Goal: Task Accomplishment & Management: Manage account settings

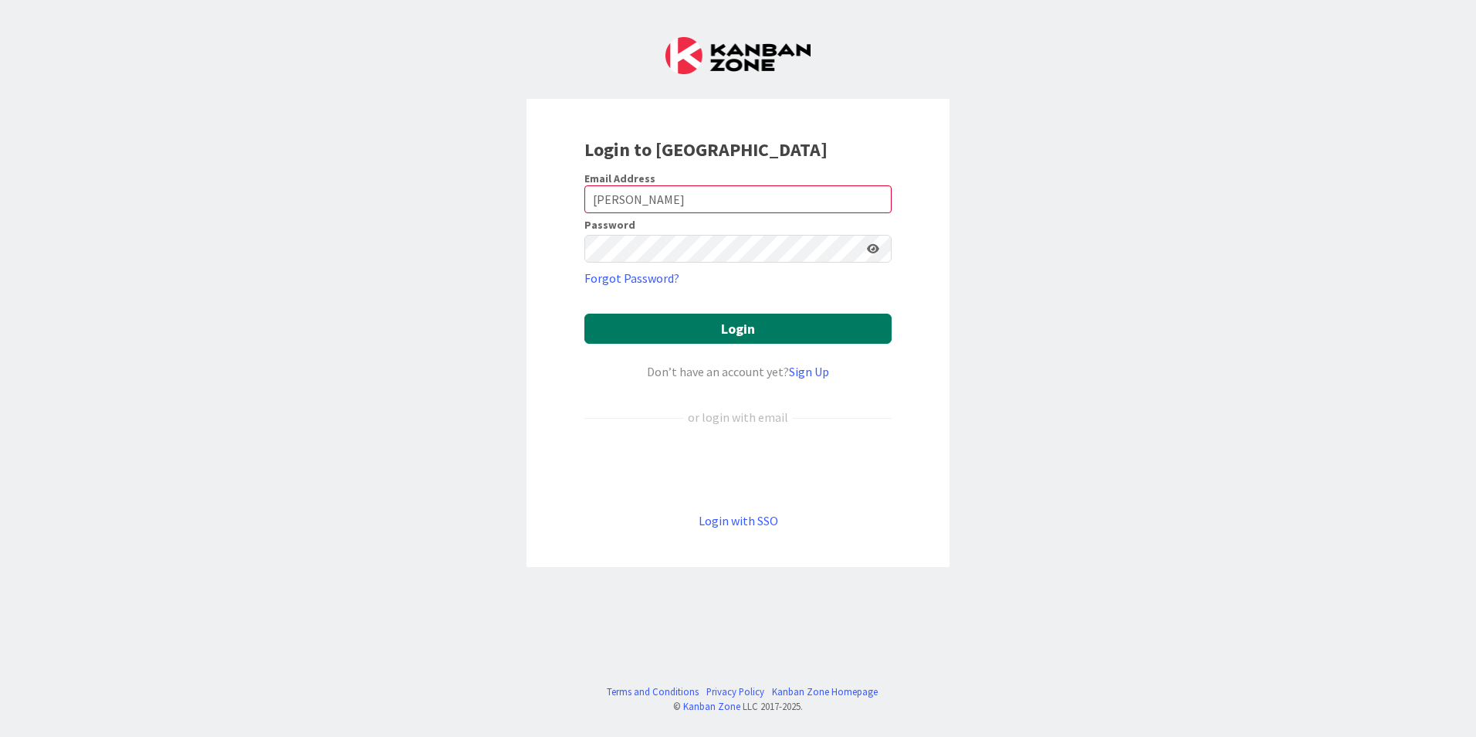
click at [788, 322] on button "Login" at bounding box center [737, 328] width 307 height 30
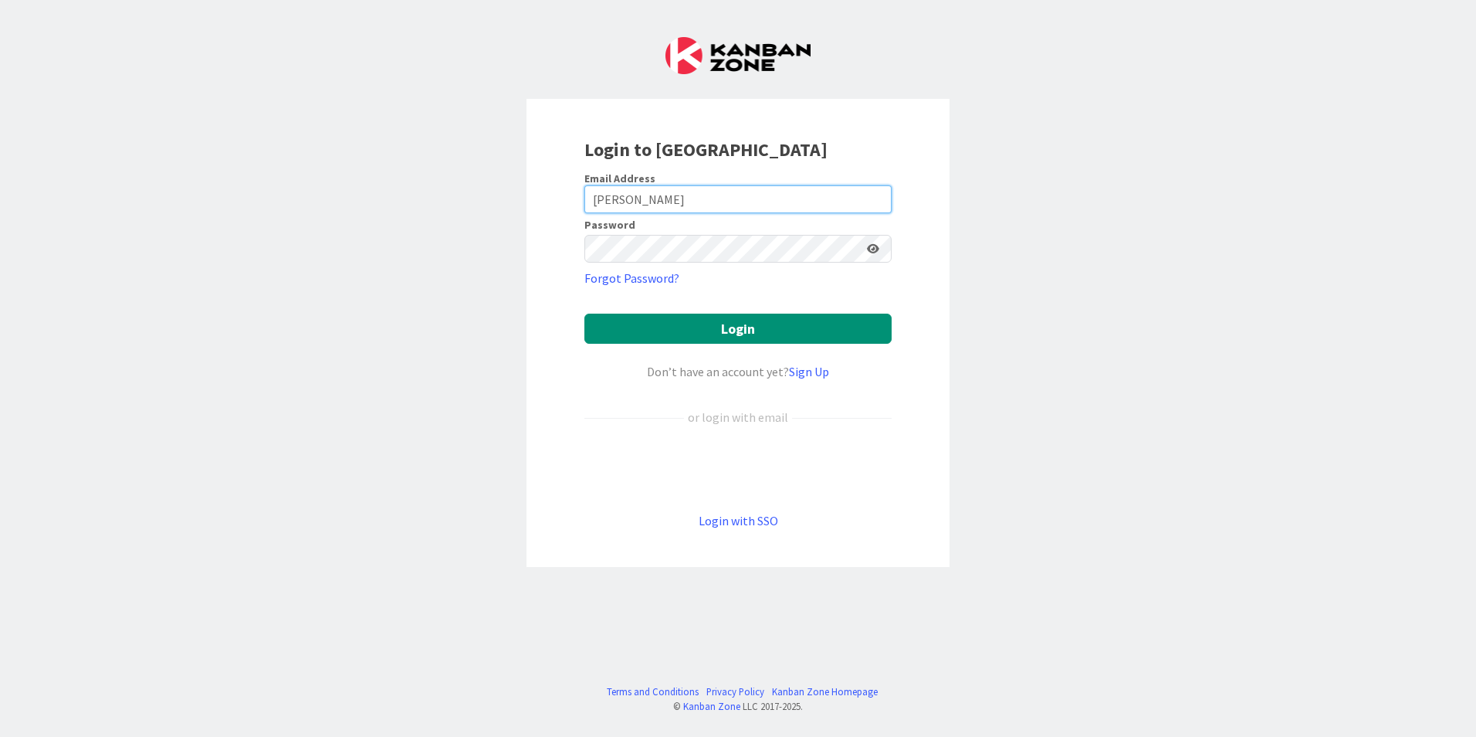
drag, startPoint x: 734, startPoint y: 198, endPoint x: 490, endPoint y: 198, distance: 244.8
click at [490, 198] on div "Login to [GEOGRAPHIC_DATA] Email Address [PERSON_NAME] Password Forgot Password…" at bounding box center [738, 368] width 1476 height 737
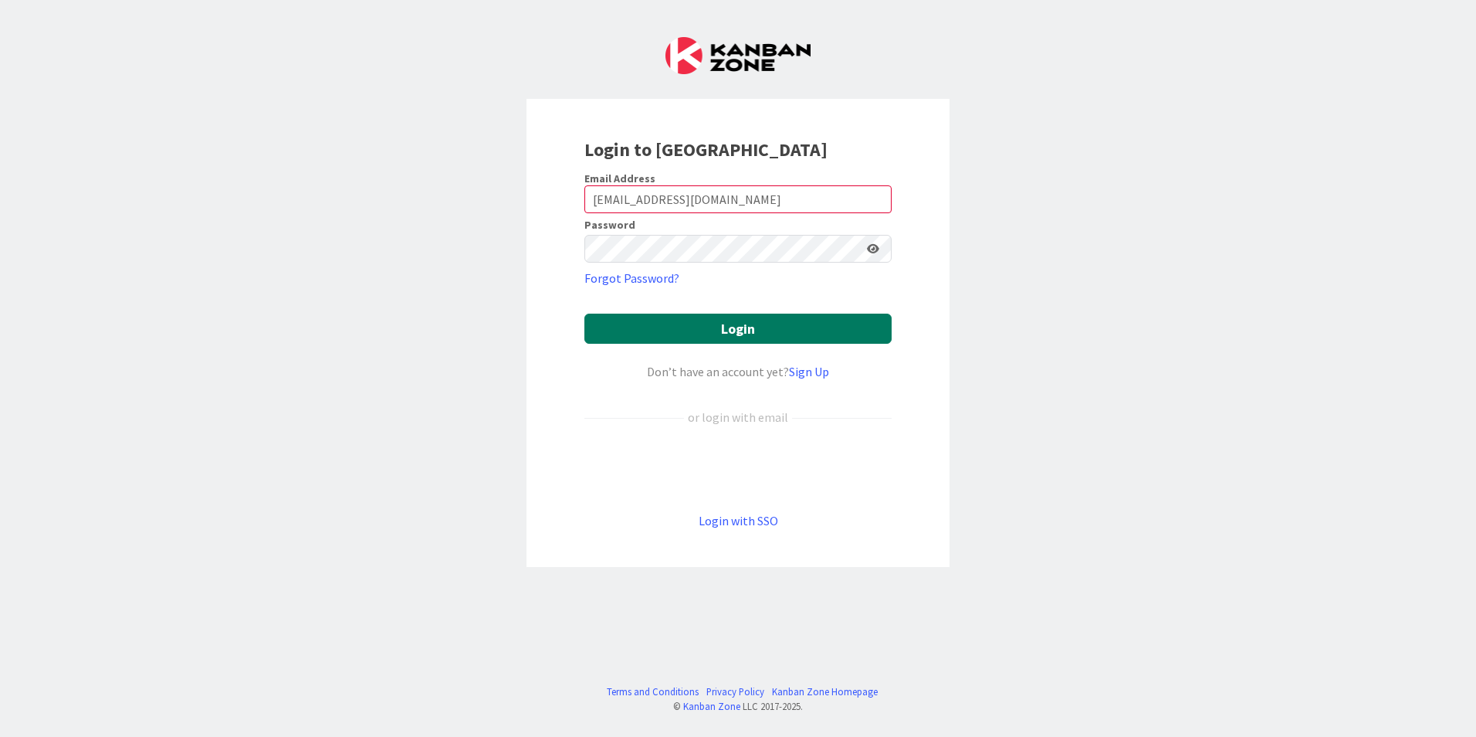
click at [815, 322] on button "Login" at bounding box center [737, 328] width 307 height 30
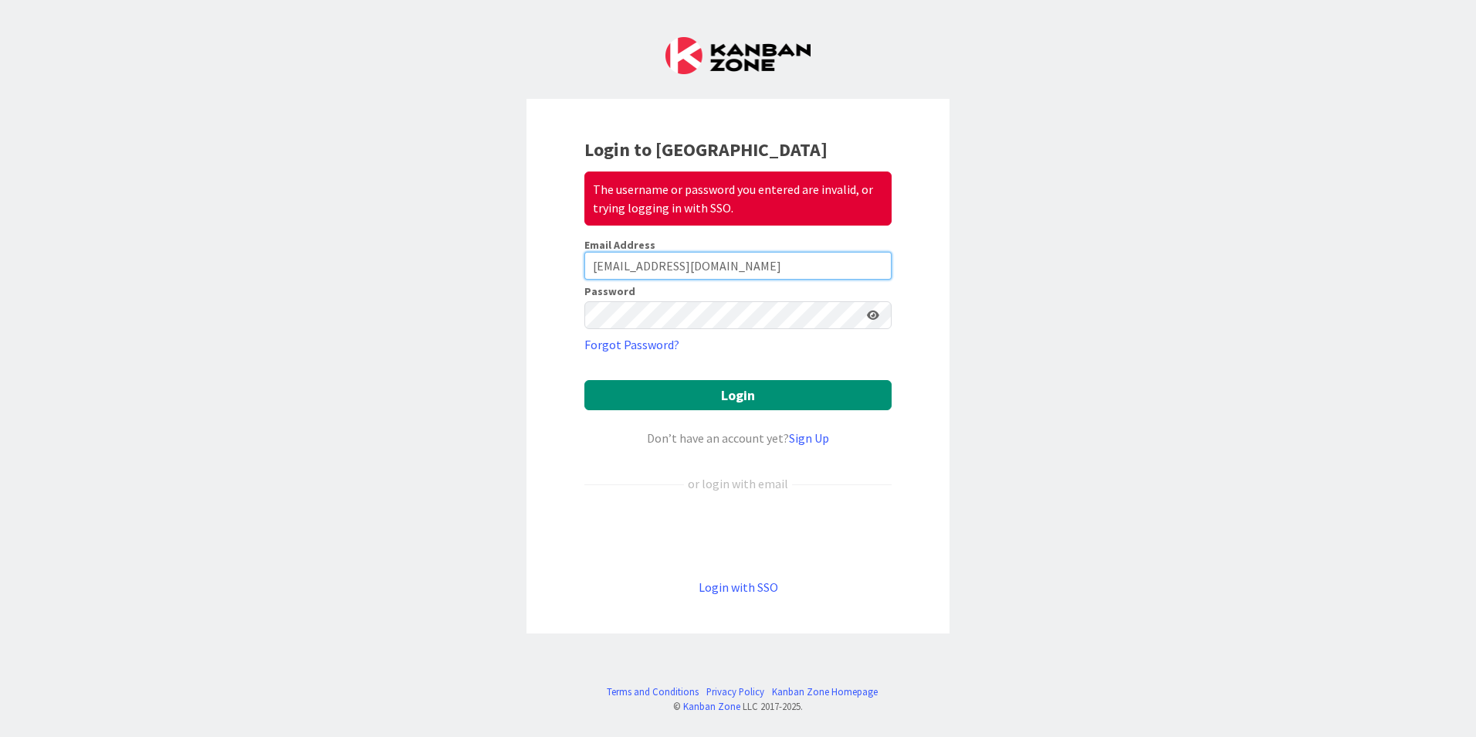
click at [757, 275] on input "[EMAIL_ADDRESS][DOMAIN_NAME]" at bounding box center [737, 266] width 307 height 28
click at [915, 469] on div "Login to Kanban Zone The username or password you entered are invalid, or tryin…" at bounding box center [738, 366] width 423 height 534
drag, startPoint x: 767, startPoint y: 263, endPoint x: 517, endPoint y: 242, distance: 251.0
click at [517, 242] on div "Login to Kanban Zone The username or password you entered are invalid, or tryin…" at bounding box center [738, 368] width 1476 height 737
type input "[EMAIL_ADDRESS][DOMAIN_NAME]"
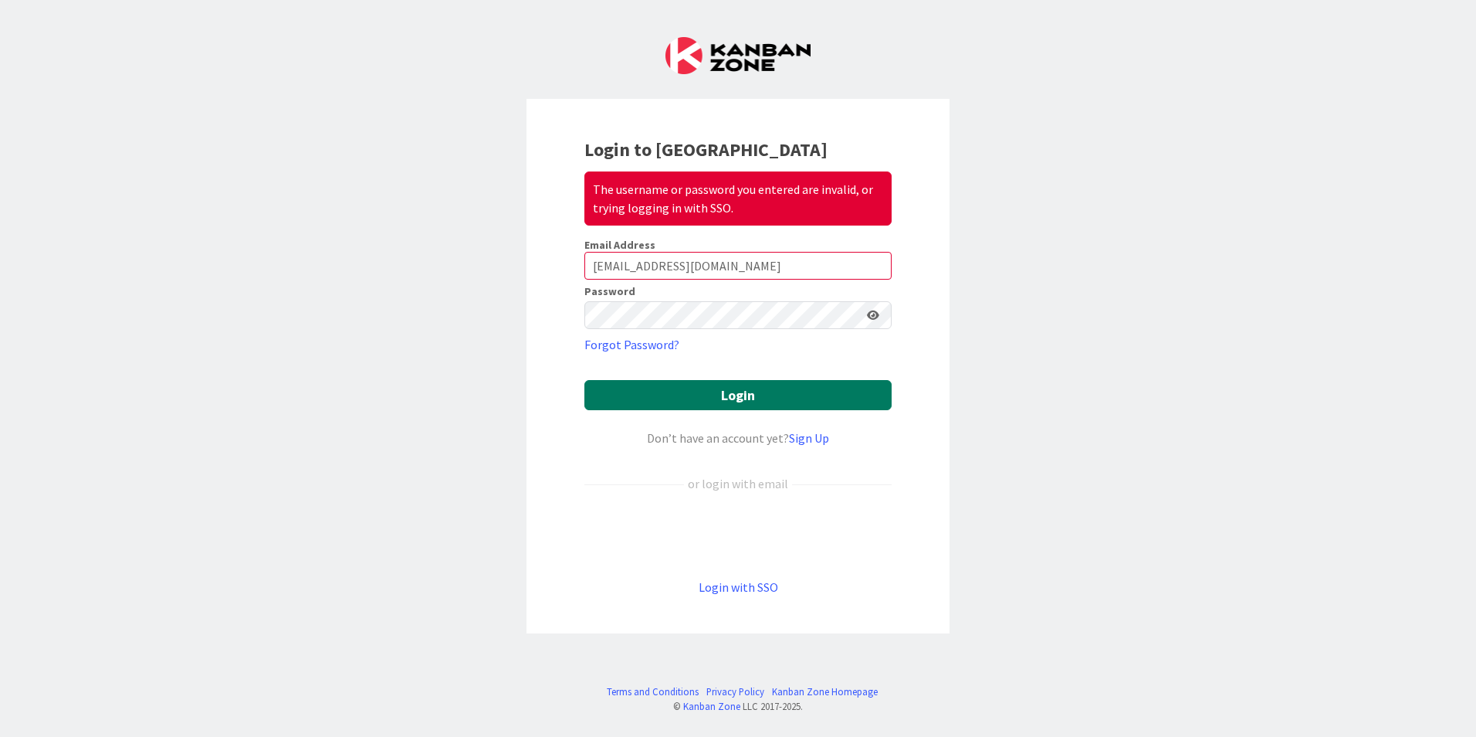
click at [776, 402] on button "Login" at bounding box center [737, 395] width 307 height 30
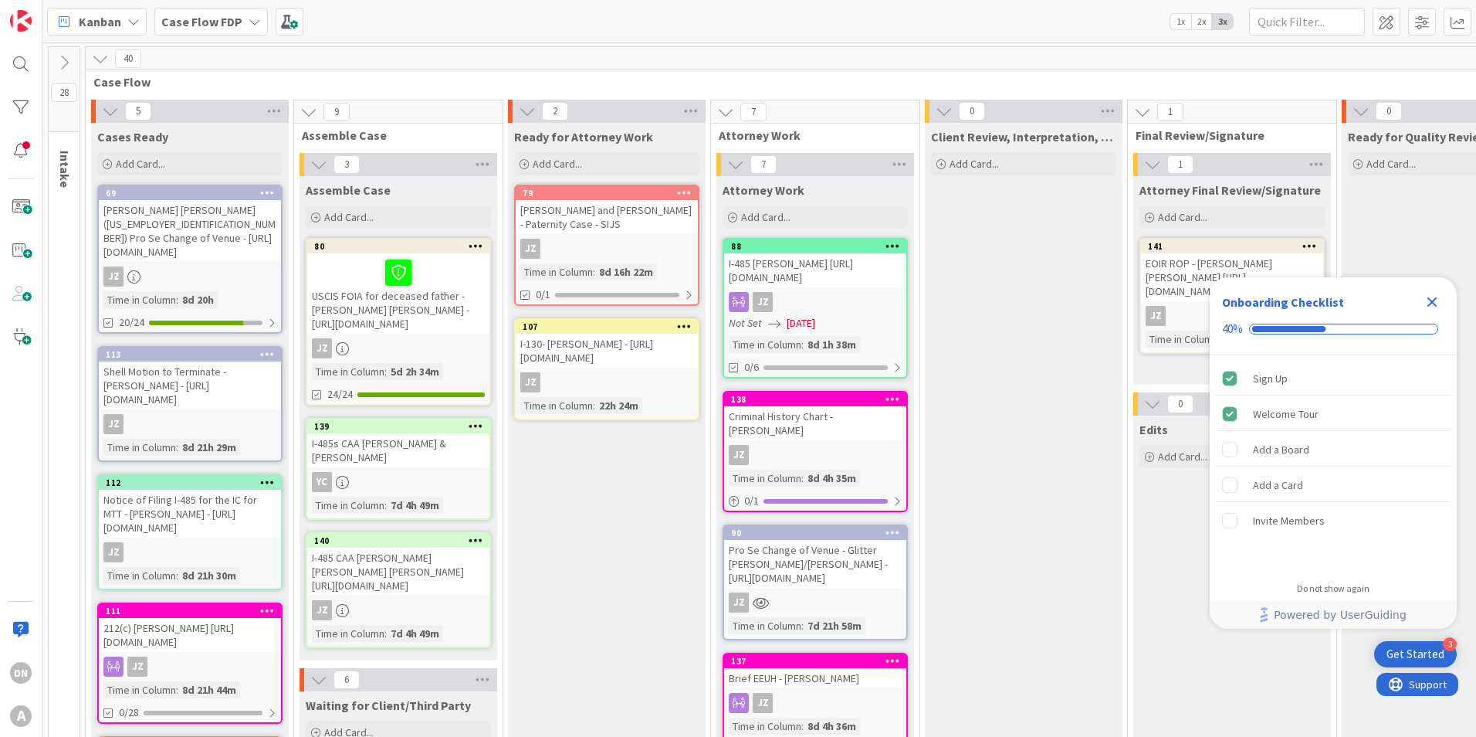
click at [1432, 303] on icon "Close Checklist" at bounding box center [1433, 302] width 10 height 10
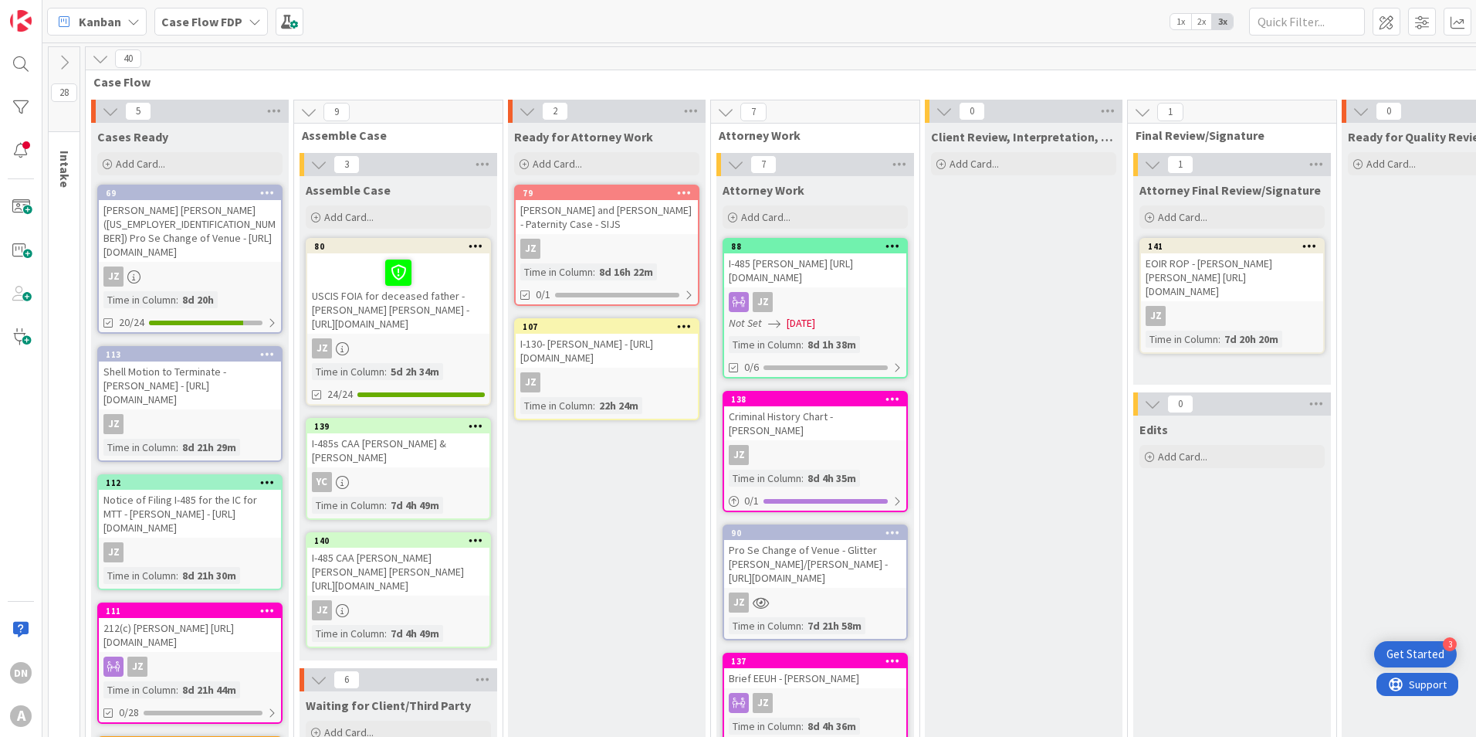
click at [255, 26] on icon at bounding box center [255, 21] width 12 height 12
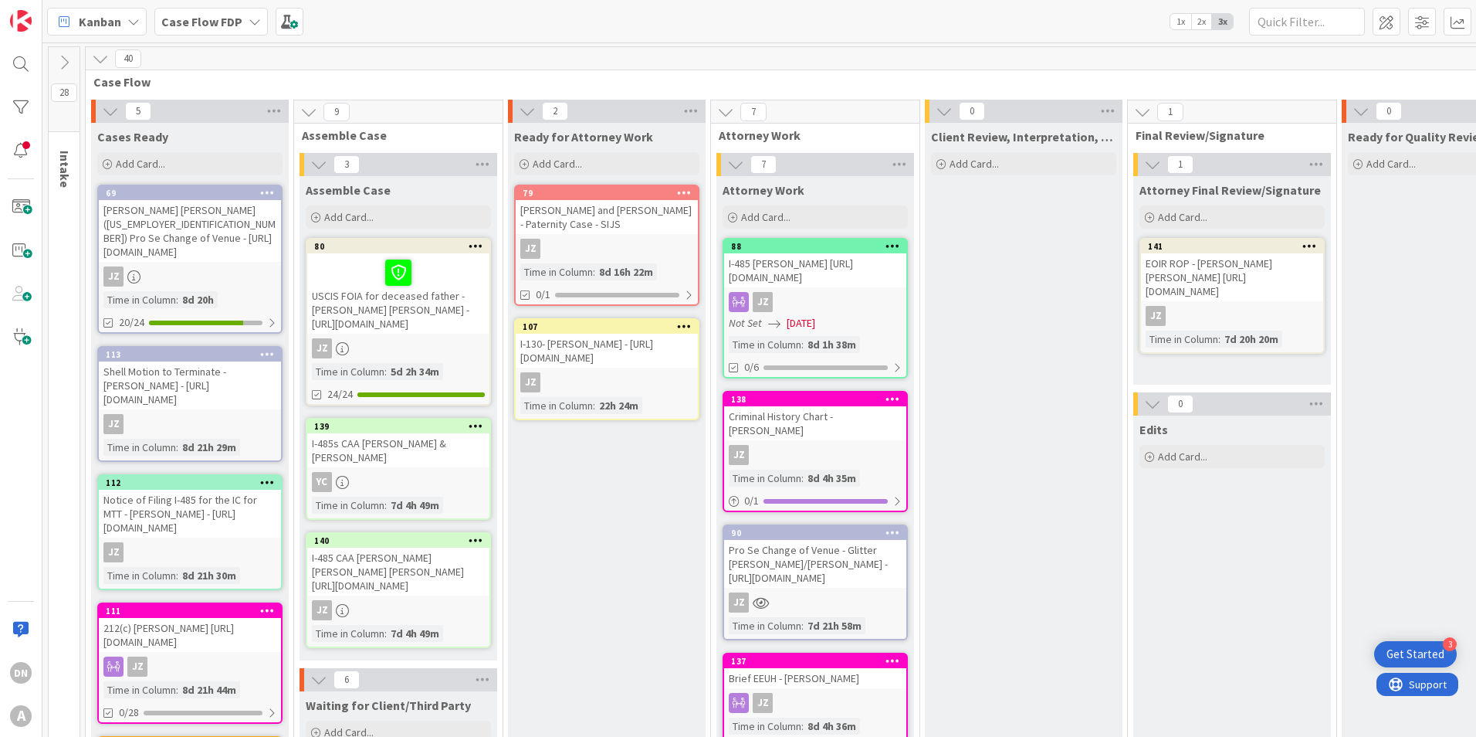
click at [62, 63] on icon at bounding box center [64, 62] width 17 height 17
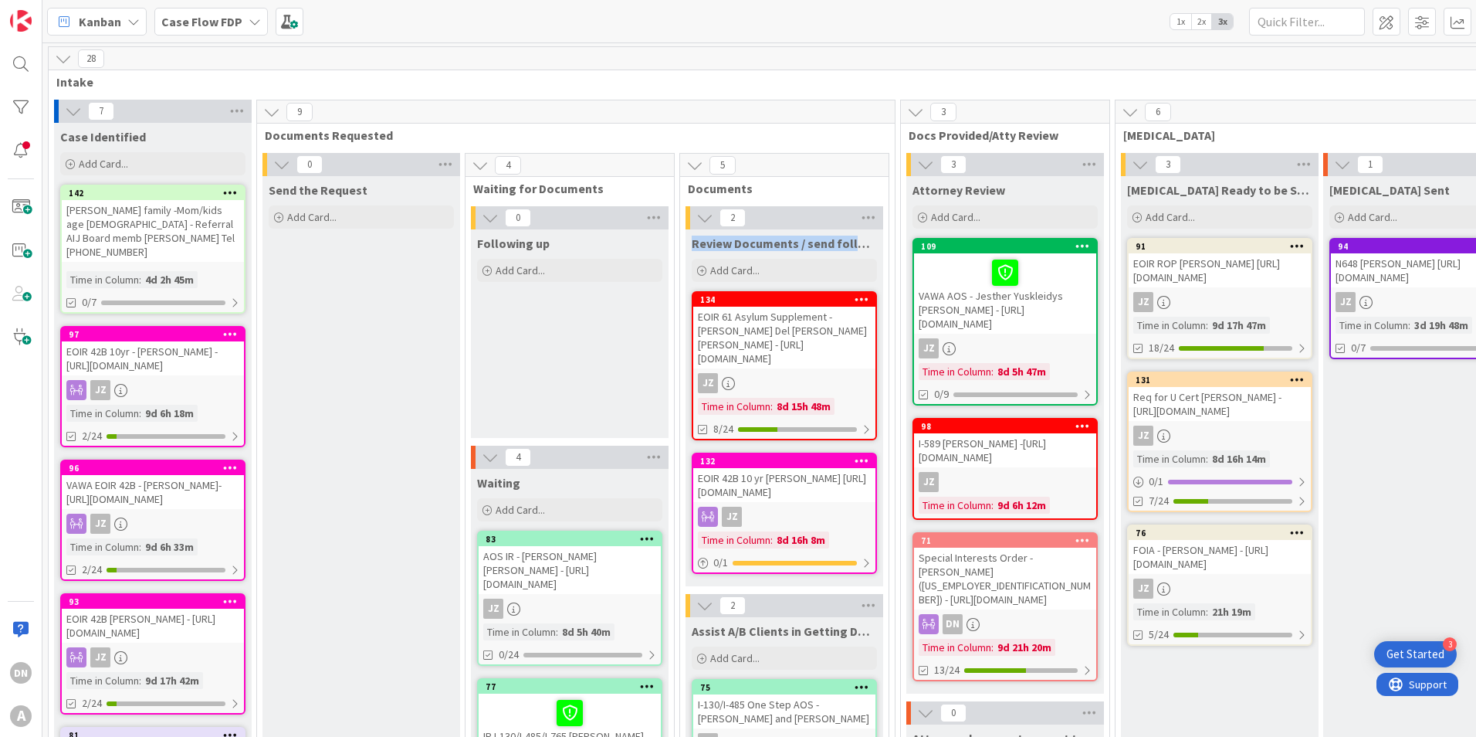
drag, startPoint x: 696, startPoint y: 246, endPoint x: 869, endPoint y: 242, distance: 173.0
click at [869, 242] on span "Review Documents / send follow up requests" at bounding box center [784, 242] width 185 height 15
drag, startPoint x: 869, startPoint y: 242, endPoint x: 816, endPoint y: 243, distance: 52.5
click at [816, 243] on span "Review Documents / send follow up requests" at bounding box center [784, 242] width 185 height 15
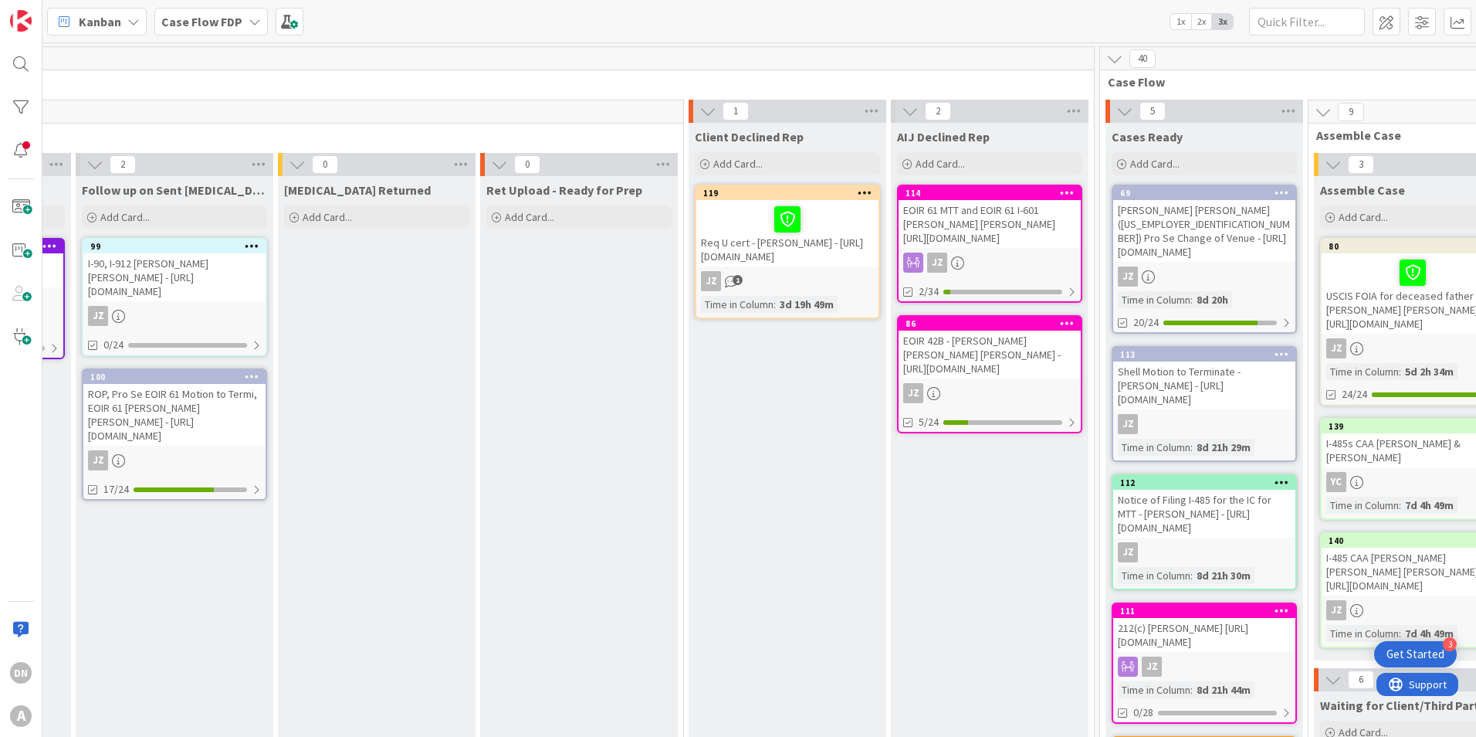
scroll to position [0, 1586]
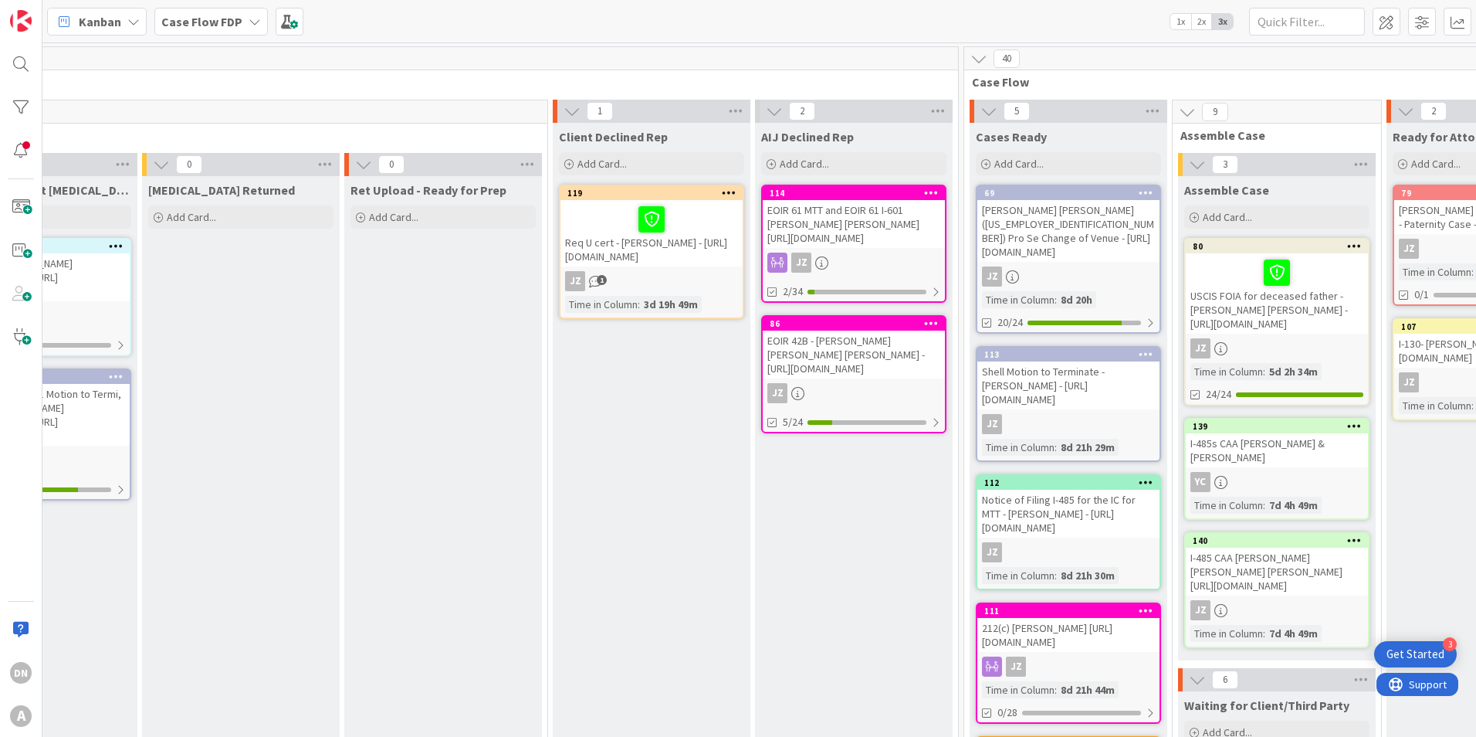
drag, startPoint x: 468, startPoint y: 722, endPoint x: 540, endPoint y: 731, distance: 72.4
click at [540, 731] on div "28 Intake 7 Case Identified Add Card... 142 [PERSON_NAME] family -Mom/kids age …" at bounding box center [759, 389] width 1434 height 694
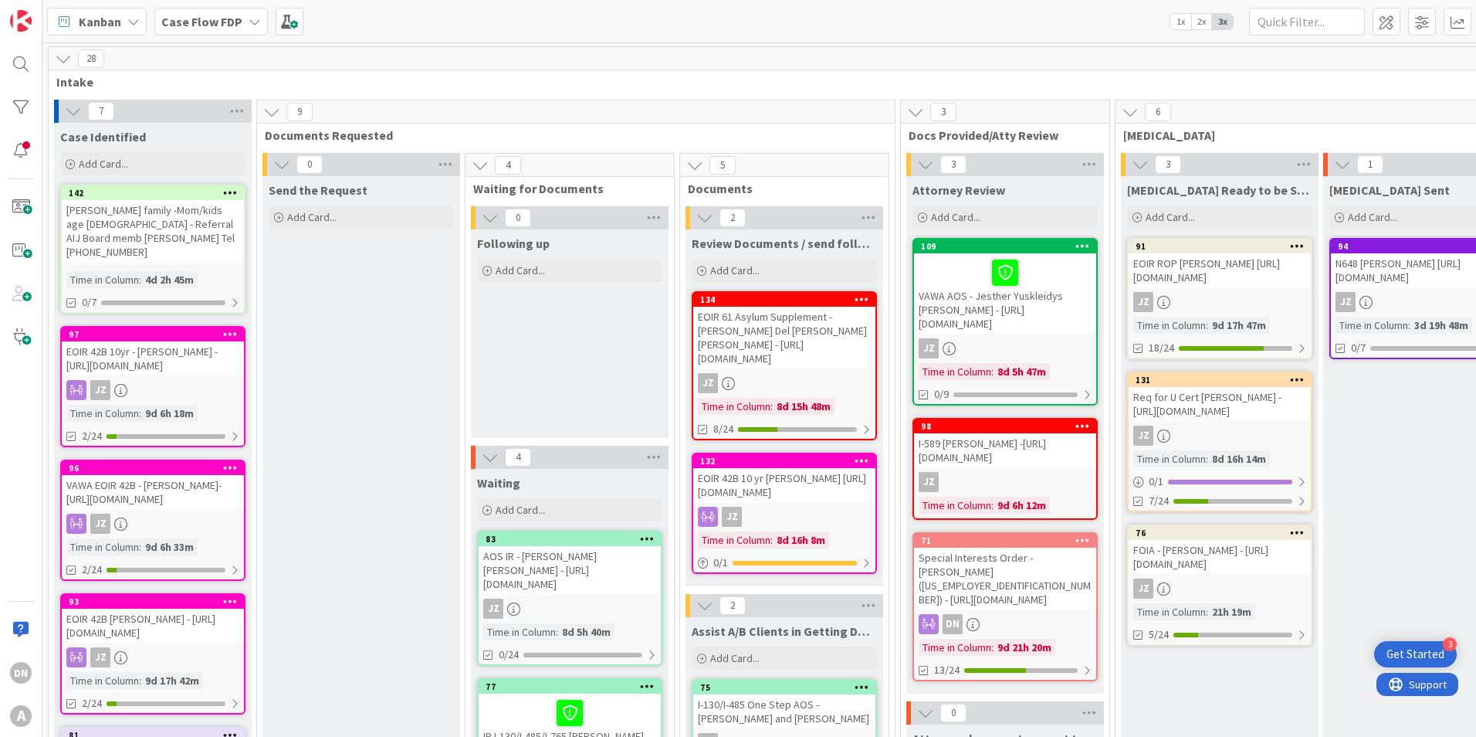
scroll to position [0, 4440]
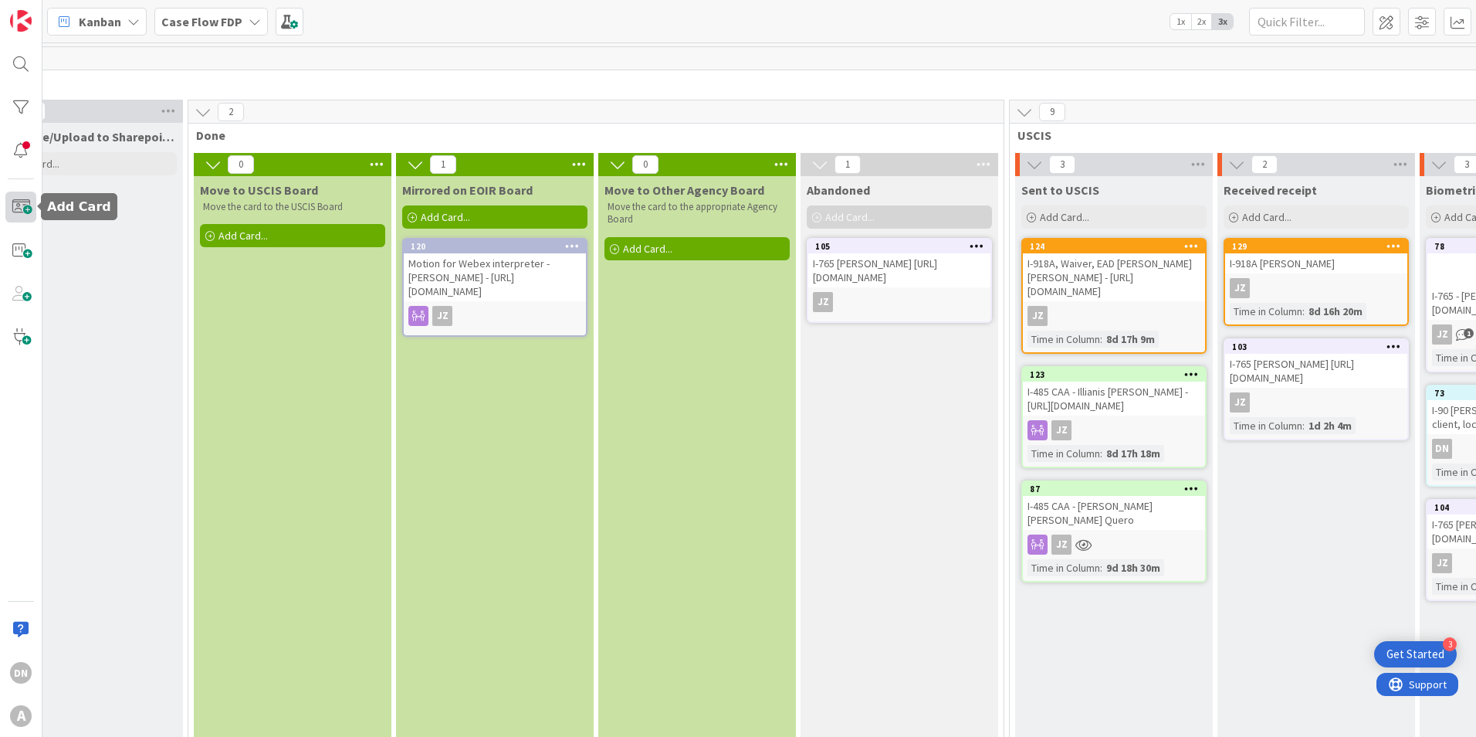
click at [18, 208] on span at bounding box center [20, 206] width 31 height 31
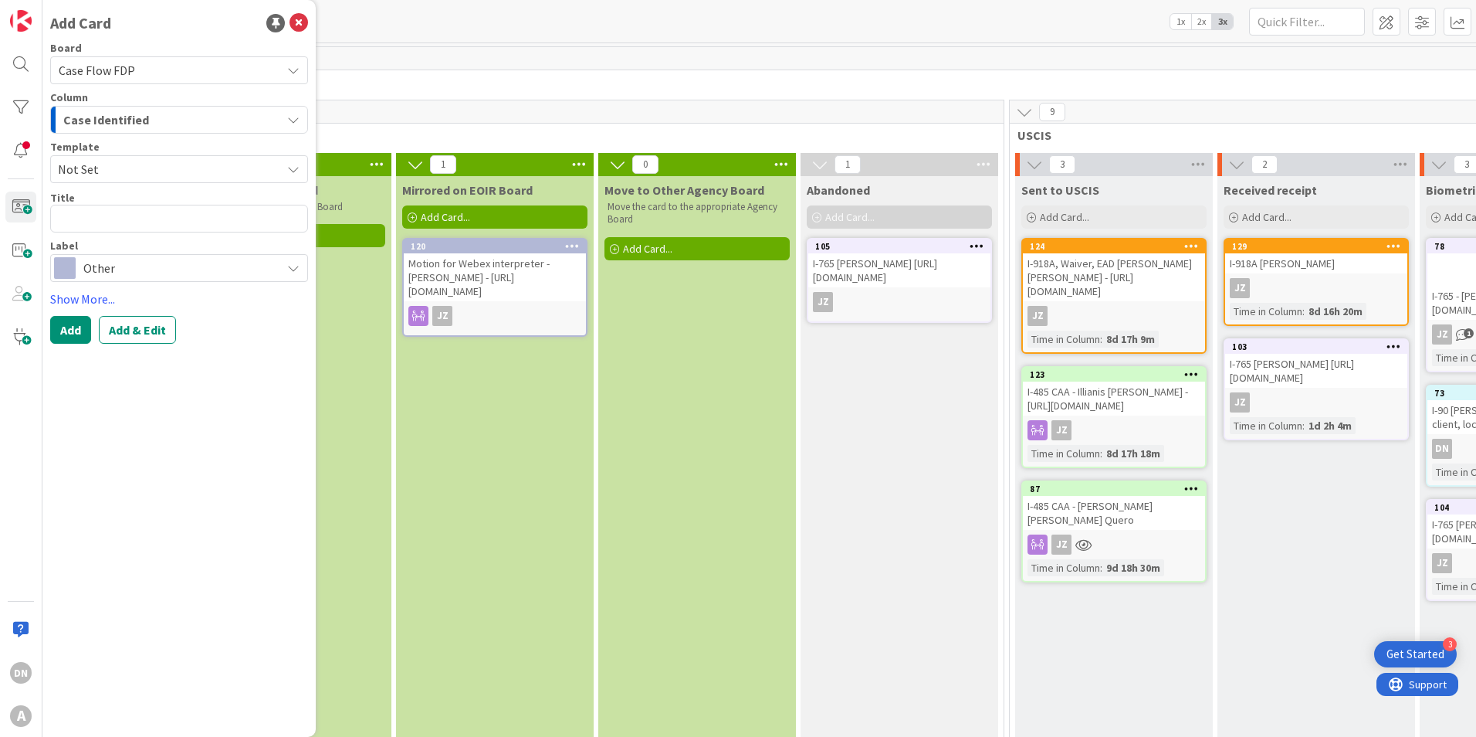
click at [104, 267] on span "Other" at bounding box center [178, 268] width 190 height 22
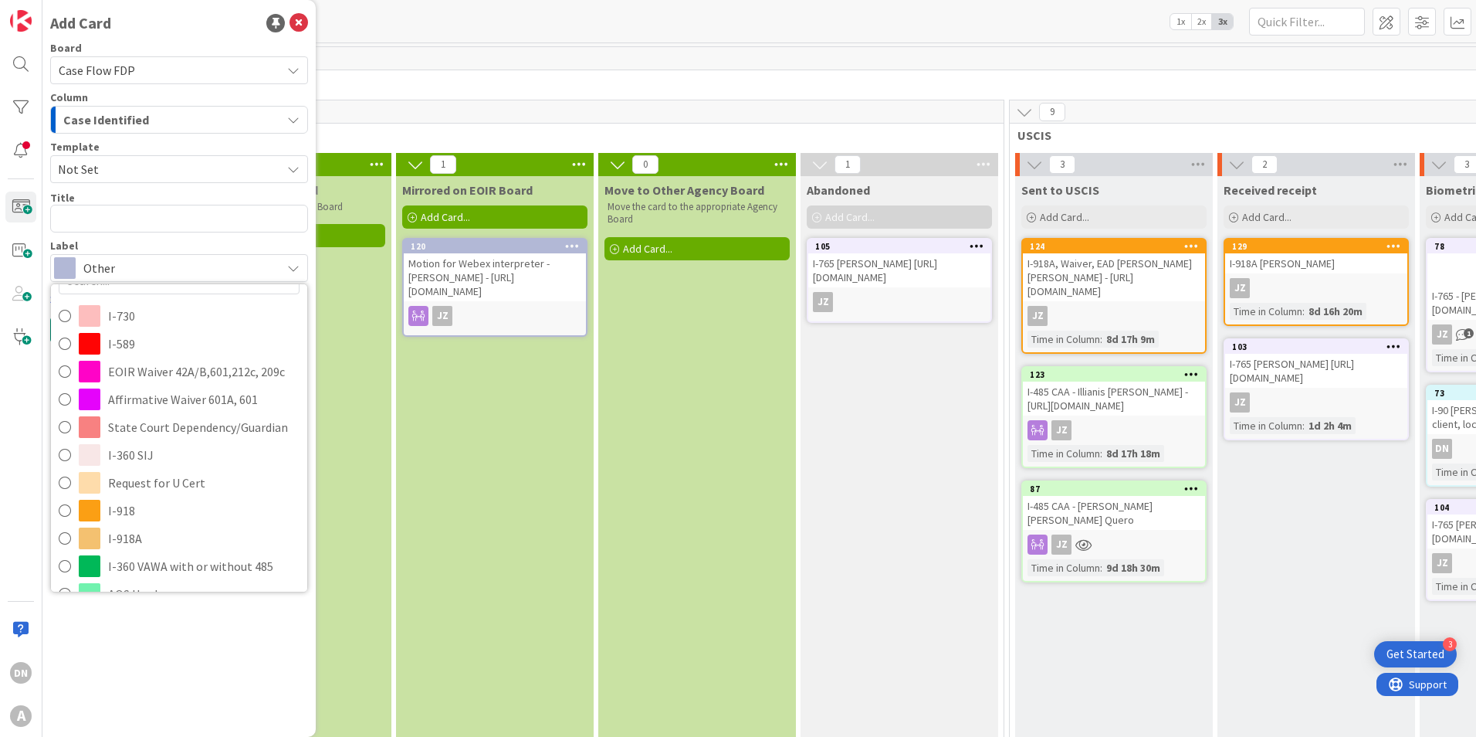
scroll to position [0, 0]
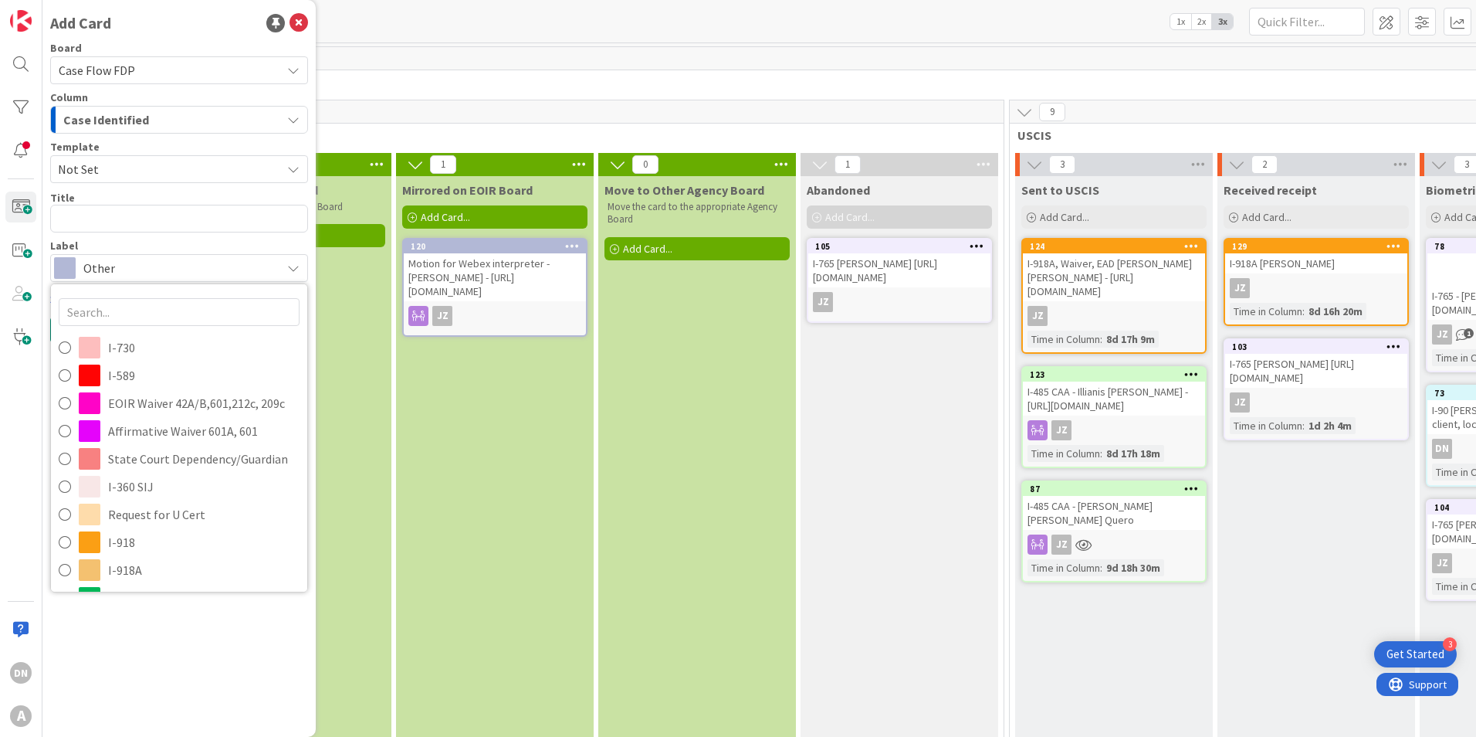
click at [101, 171] on span "Not Set" at bounding box center [164, 169] width 212 height 20
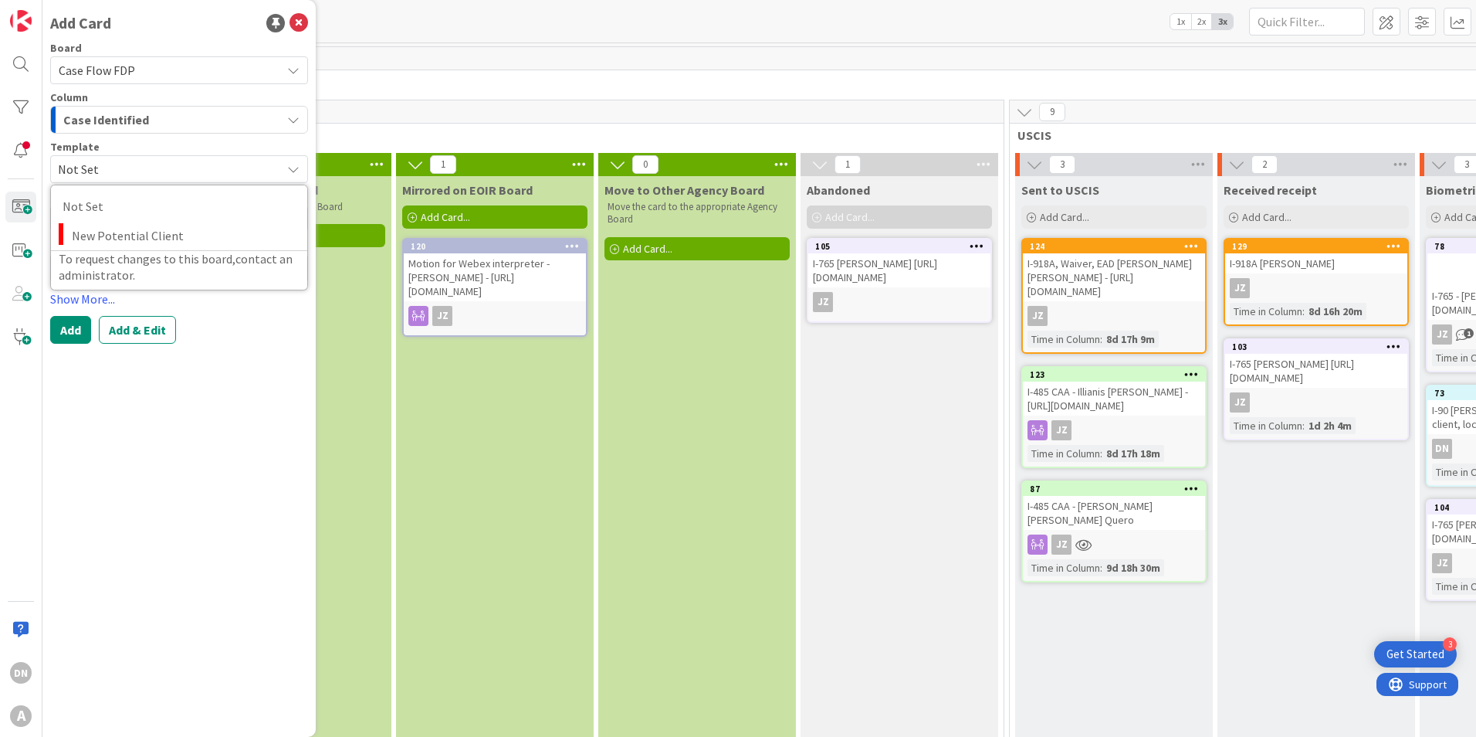
click at [175, 479] on div "Add Card Board Case Flow FDP Column Case Identified Template Not Set Not Set Ne…" at bounding box center [178, 368] width 273 height 737
click at [142, 270] on span "Other" at bounding box center [178, 268] width 190 height 22
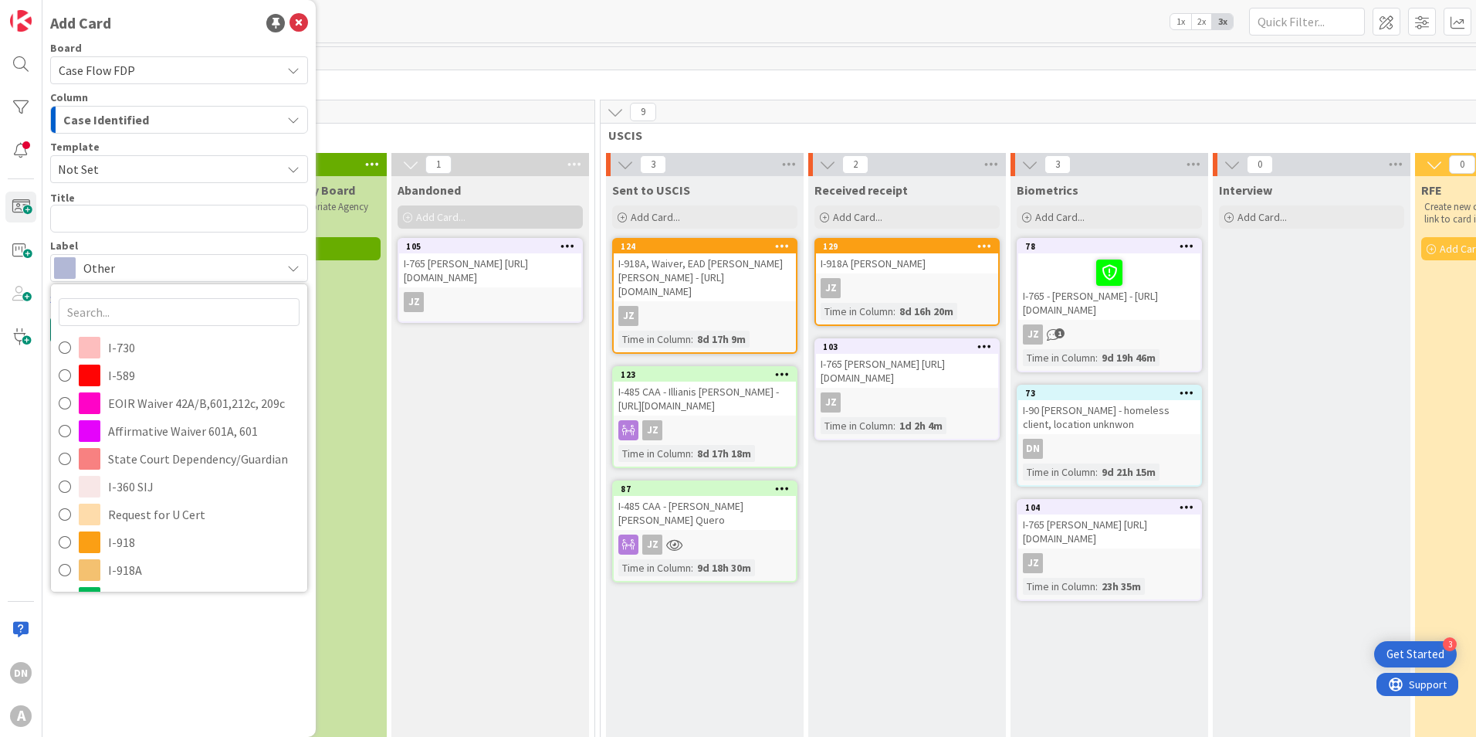
scroll to position [0, 4855]
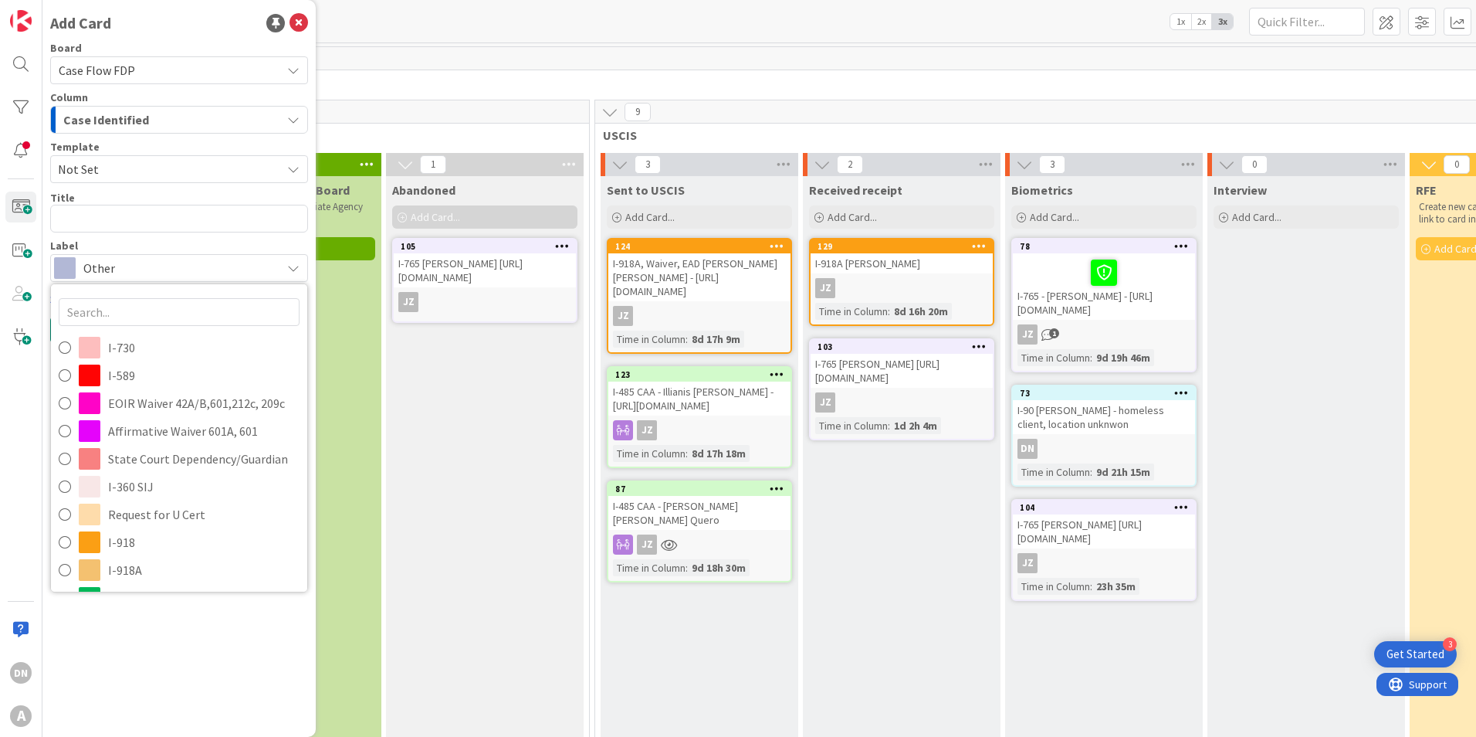
click at [663, 551] on icon at bounding box center [669, 544] width 16 height 13
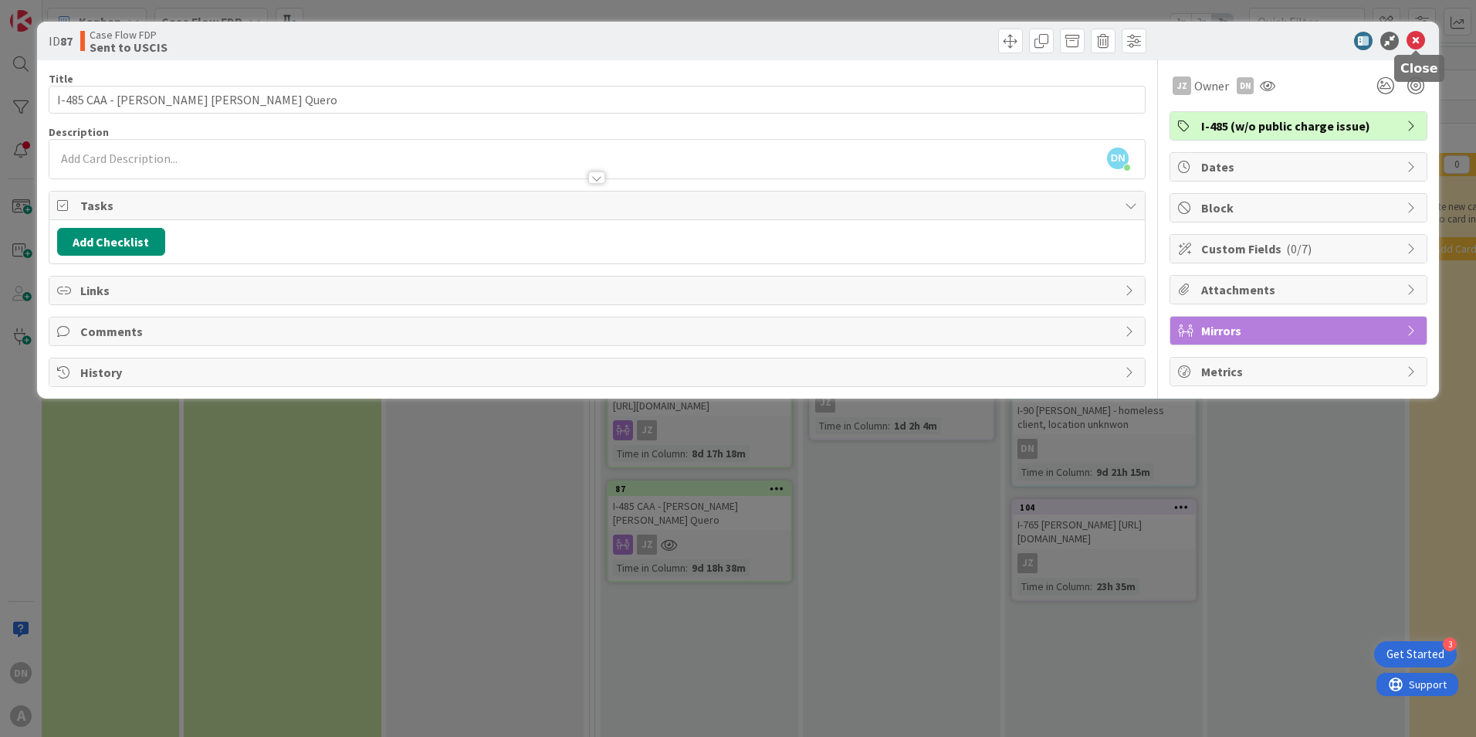
drag, startPoint x: 1421, startPoint y: 42, endPoint x: 1342, endPoint y: 58, distance: 80.3
click at [1419, 42] on icon at bounding box center [1416, 41] width 19 height 19
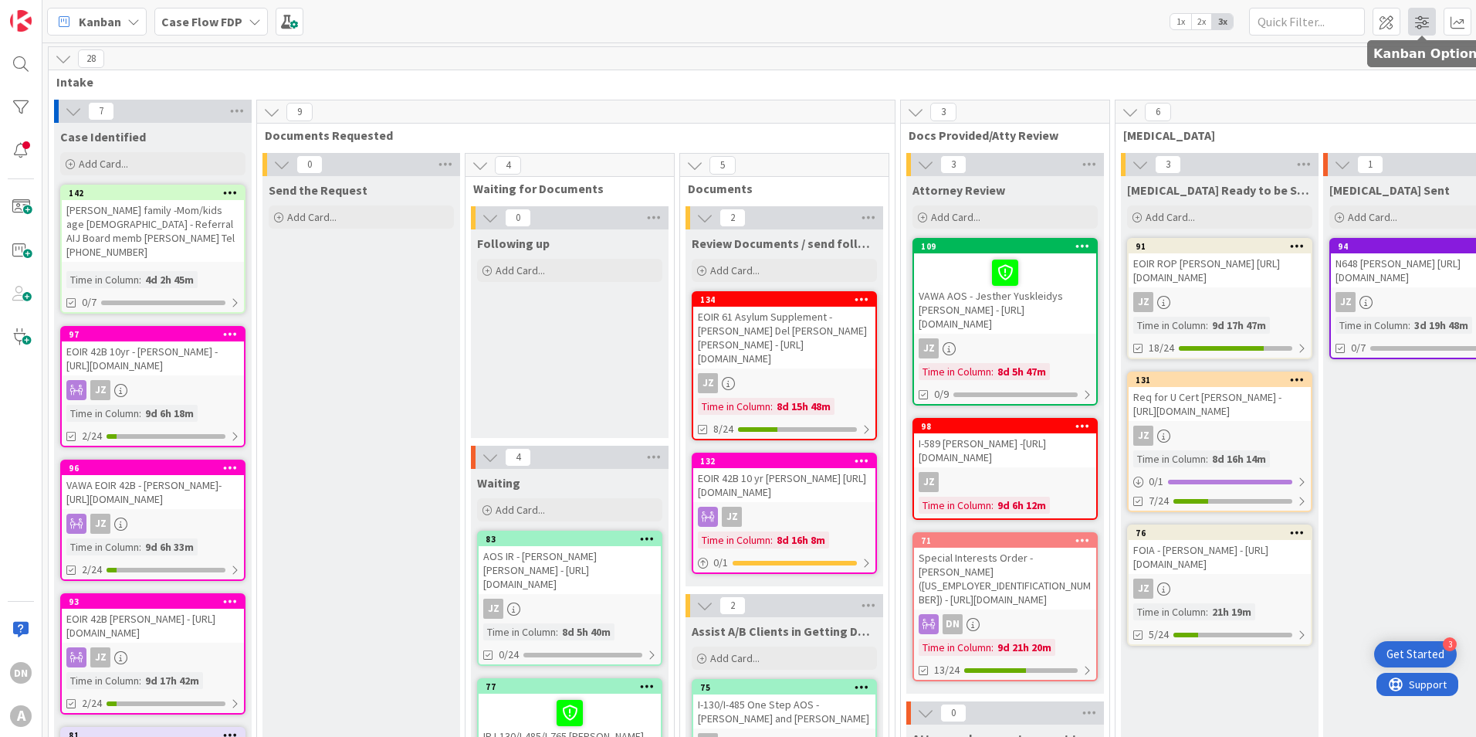
click at [1421, 17] on span at bounding box center [1422, 22] width 28 height 28
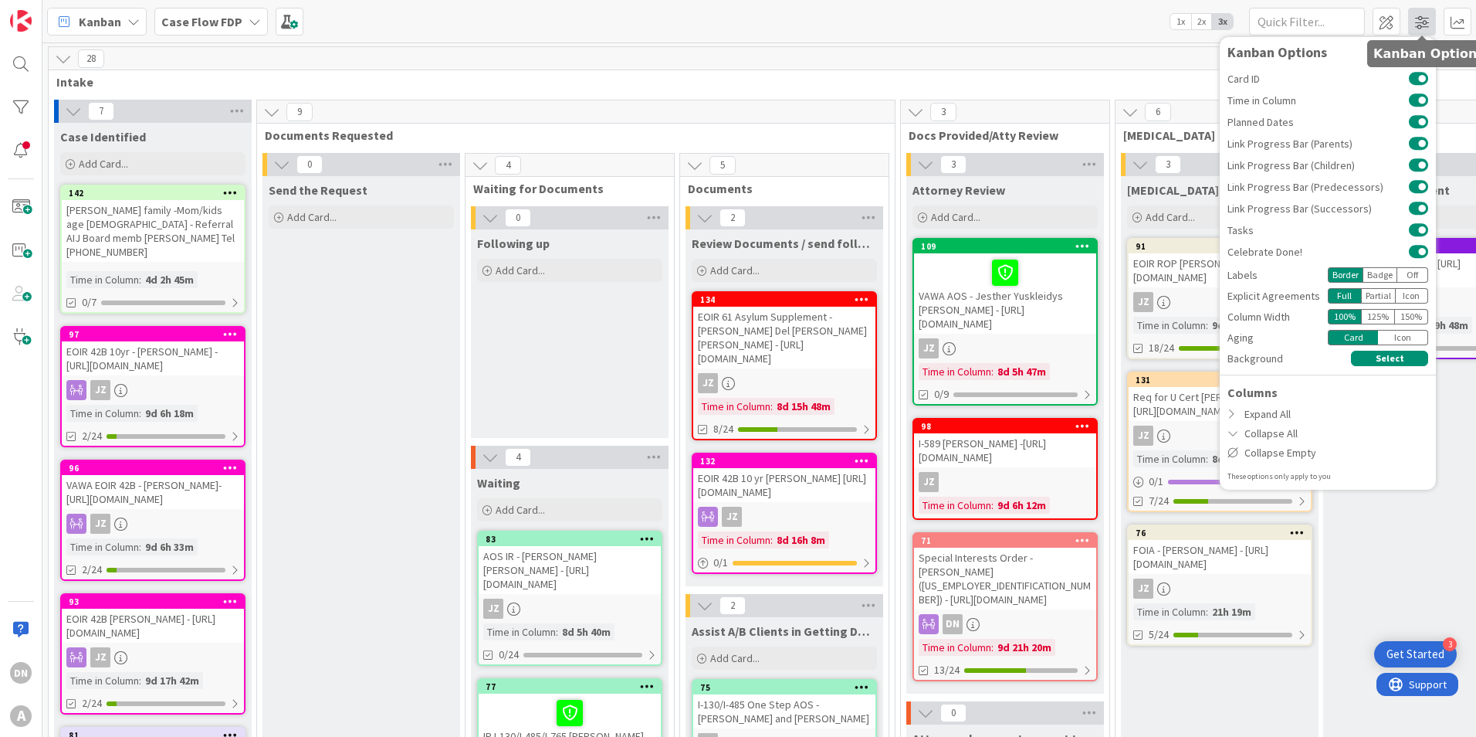
click at [1421, 17] on span at bounding box center [1422, 22] width 28 height 28
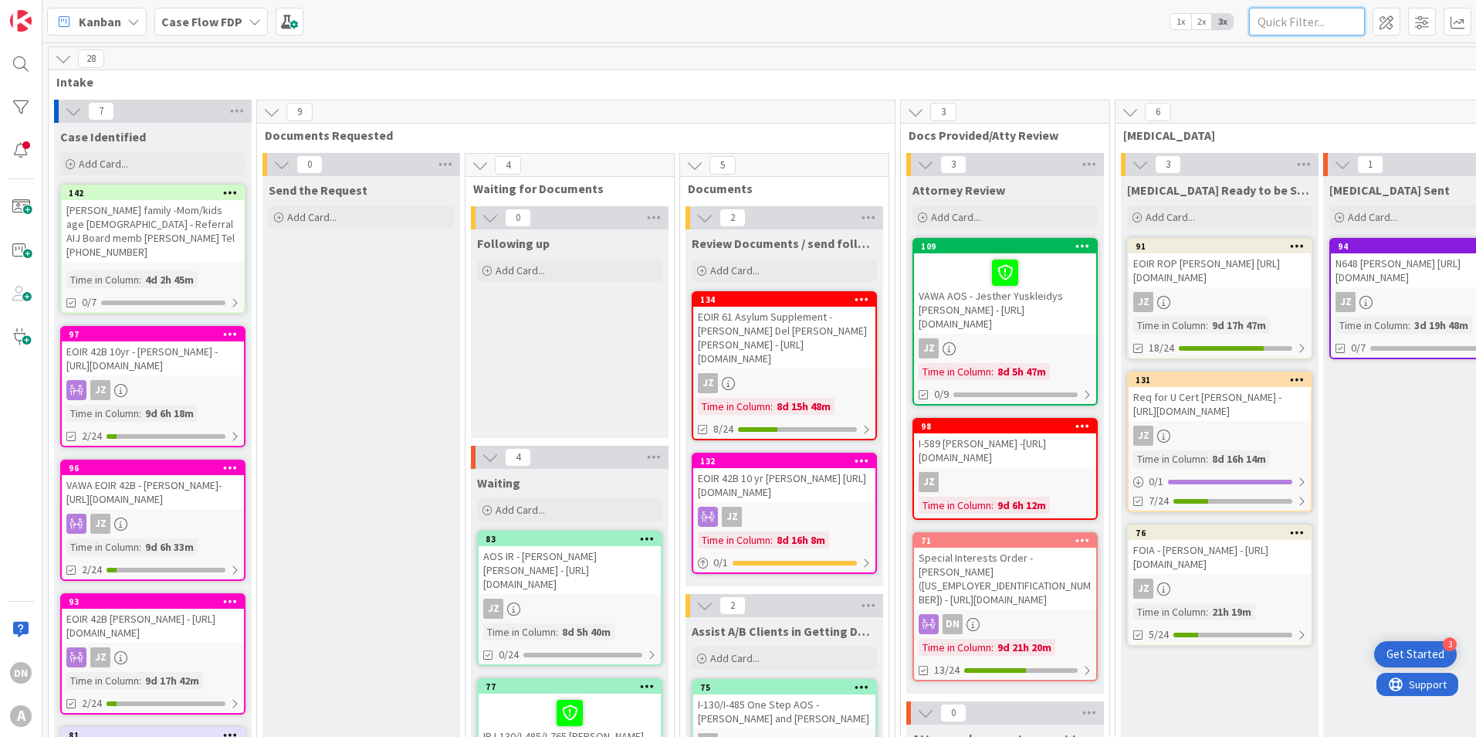
click at [1304, 18] on input "text" at bounding box center [1307, 22] width 116 height 28
click at [401, 29] on div "Kanban Case Flow FDP 1x 2x 3x Kanban Options Card ID Time in Column Planned Dat…" at bounding box center [759, 21] width 1434 height 42
click at [21, 114] on div at bounding box center [20, 107] width 31 height 31
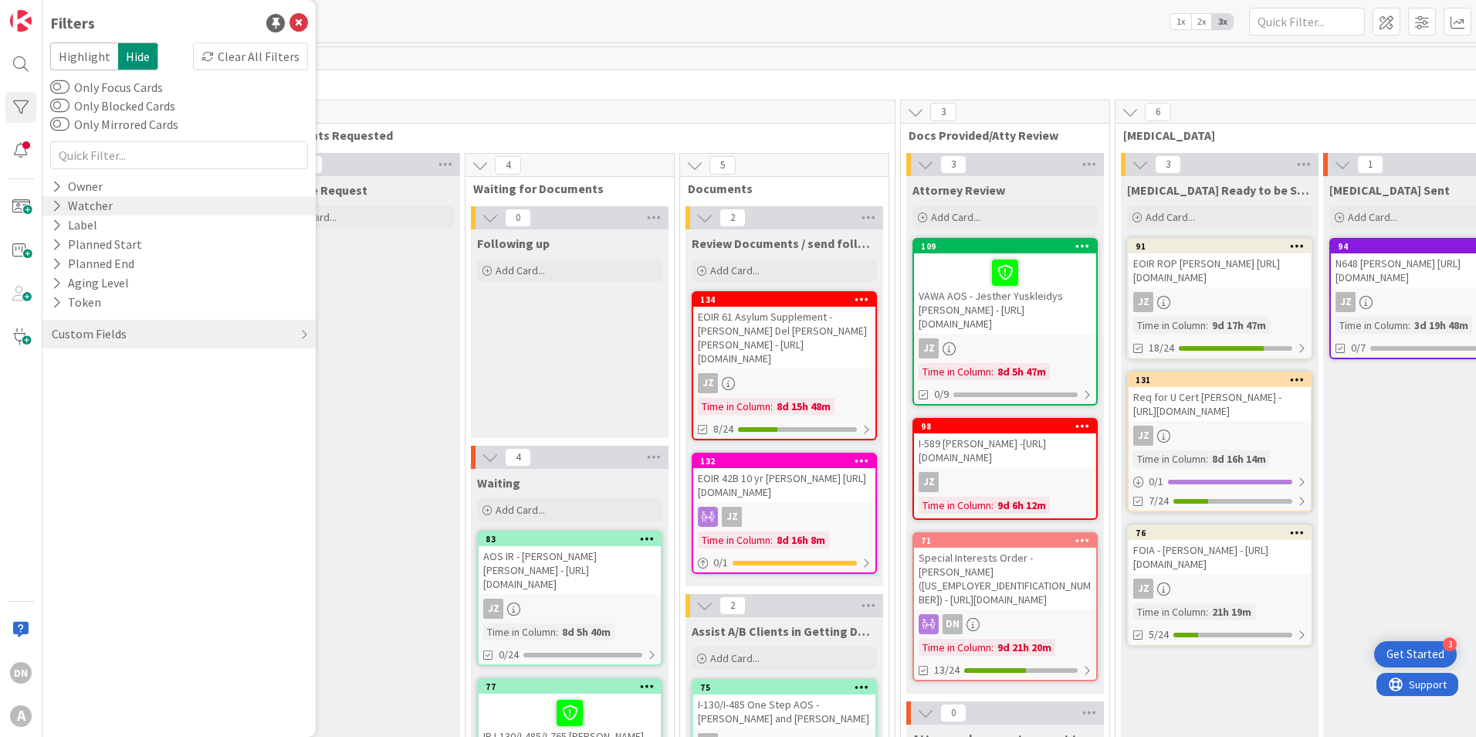
click at [67, 203] on div "Watcher" at bounding box center [82, 205] width 64 height 19
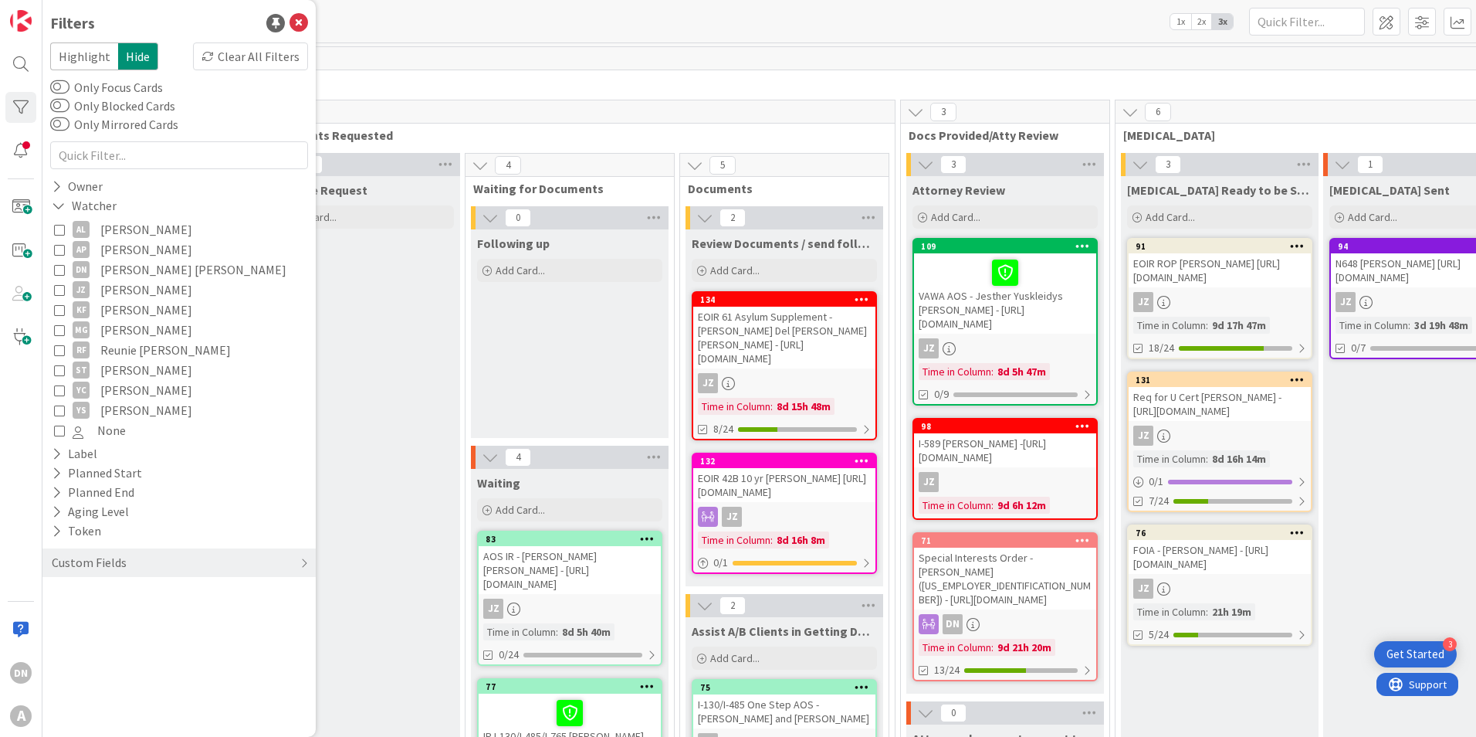
click at [58, 264] on icon at bounding box center [59, 269] width 11 height 11
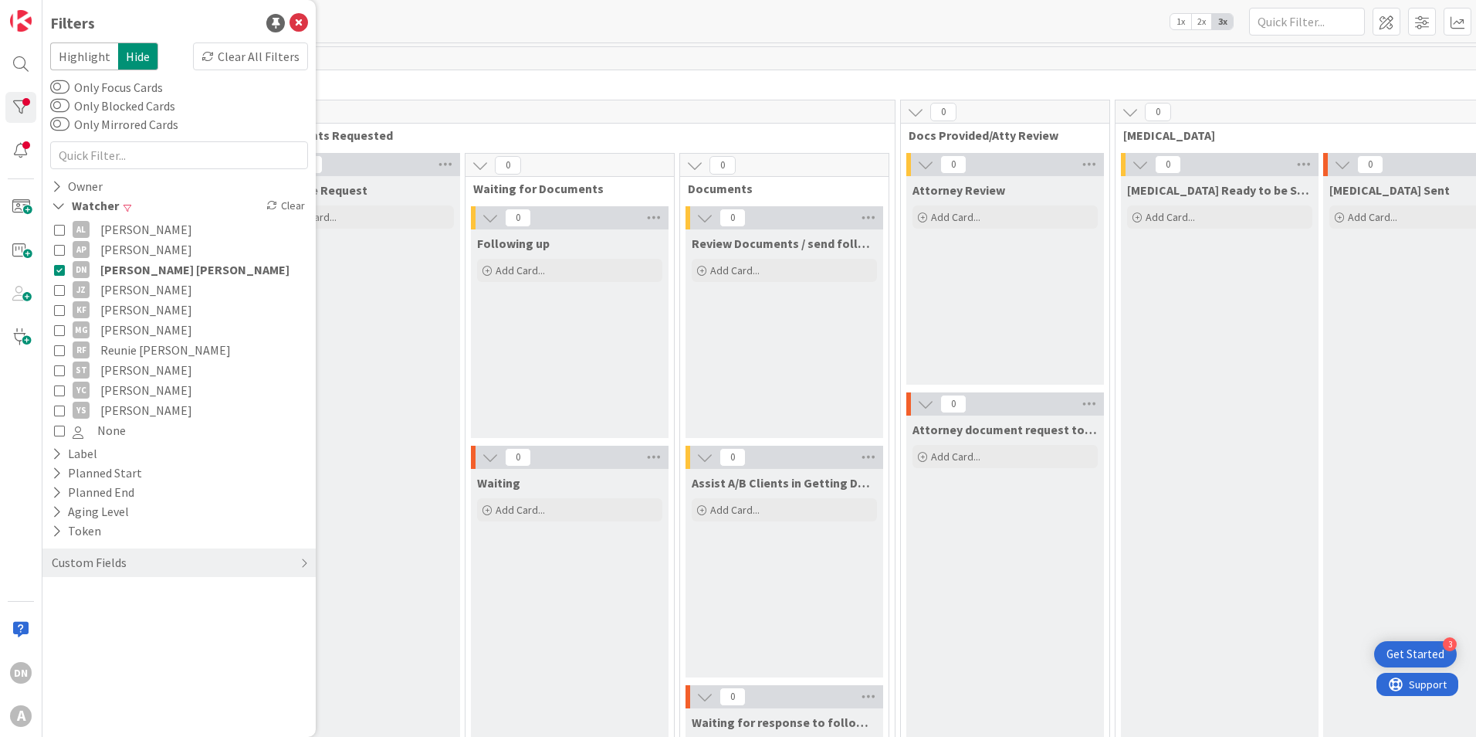
click at [711, 61] on div "0" at bounding box center [1297, 58] width 2496 height 23
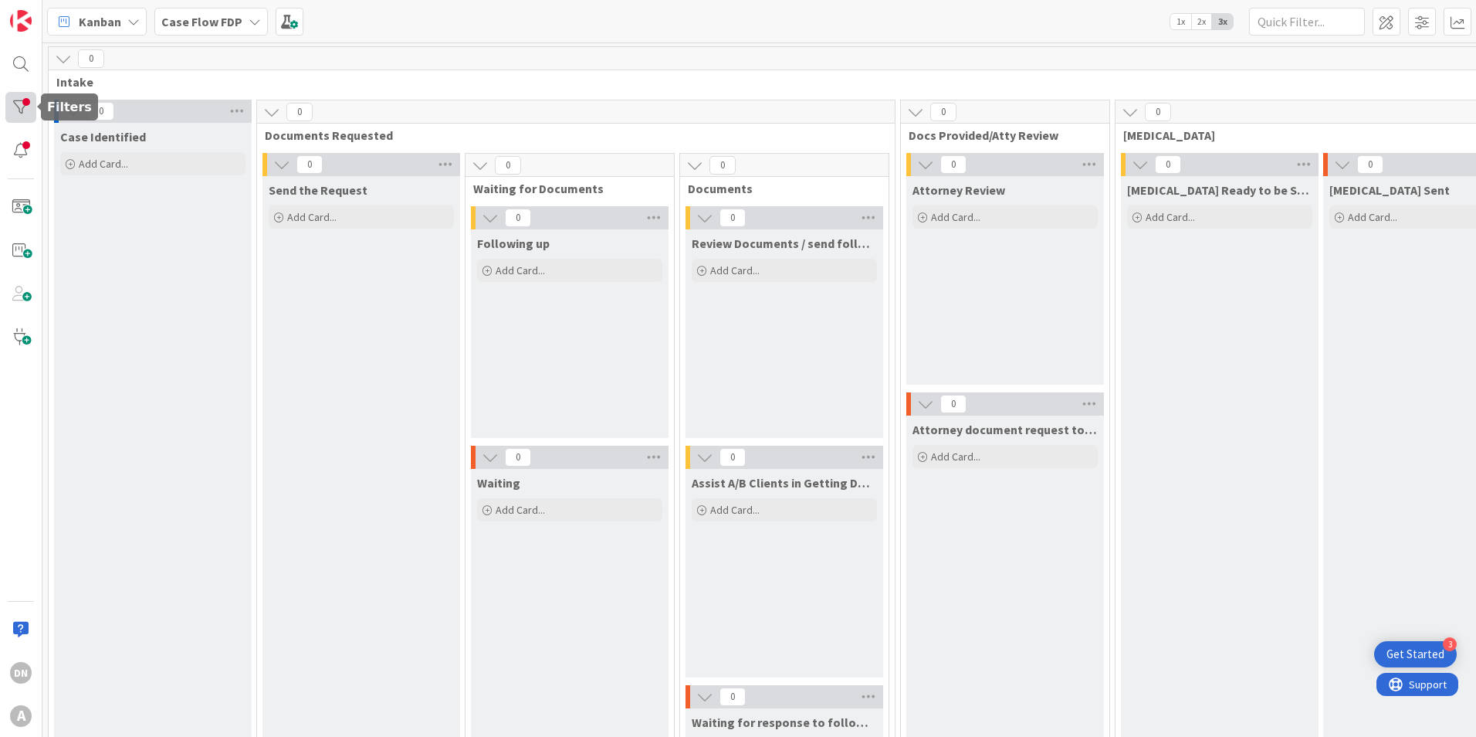
click at [15, 107] on div at bounding box center [20, 107] width 31 height 31
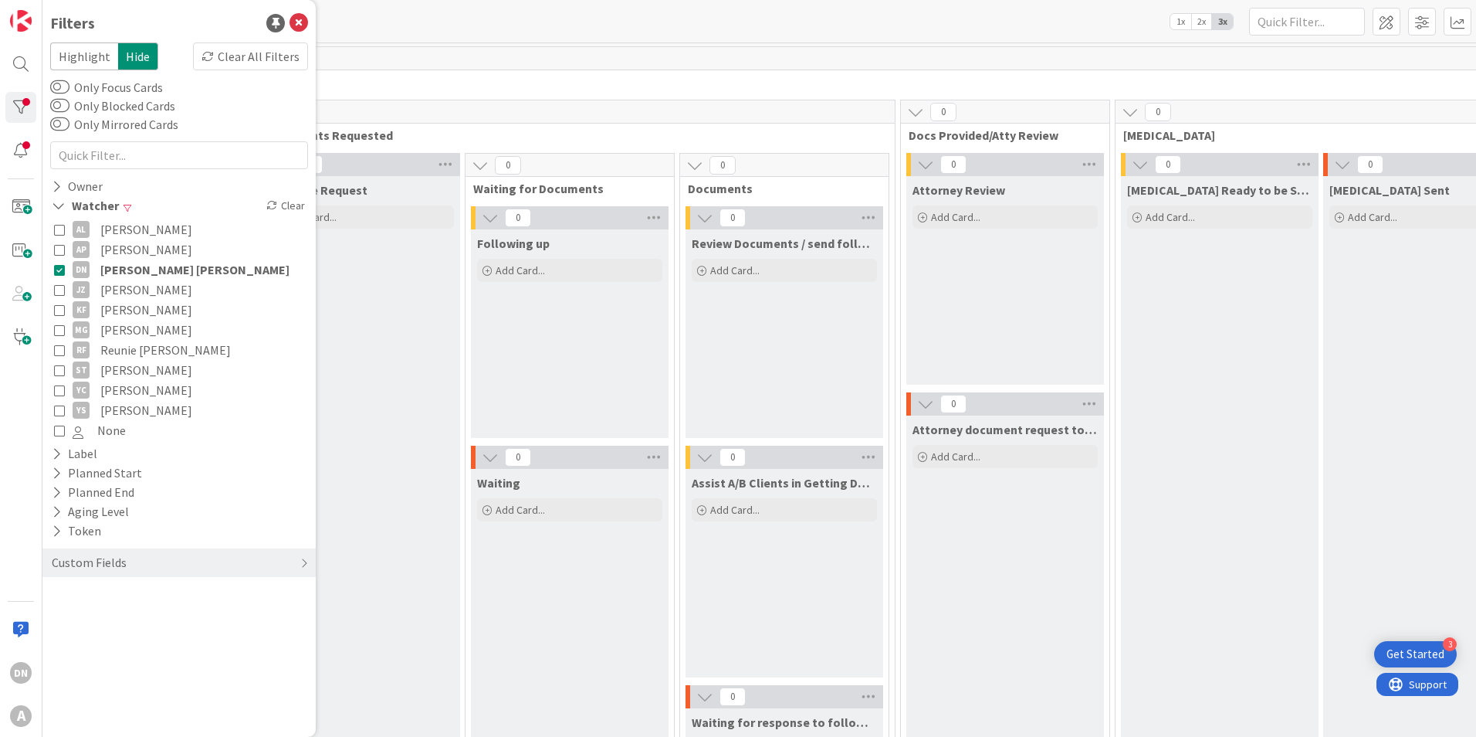
click at [56, 268] on icon at bounding box center [59, 269] width 11 height 11
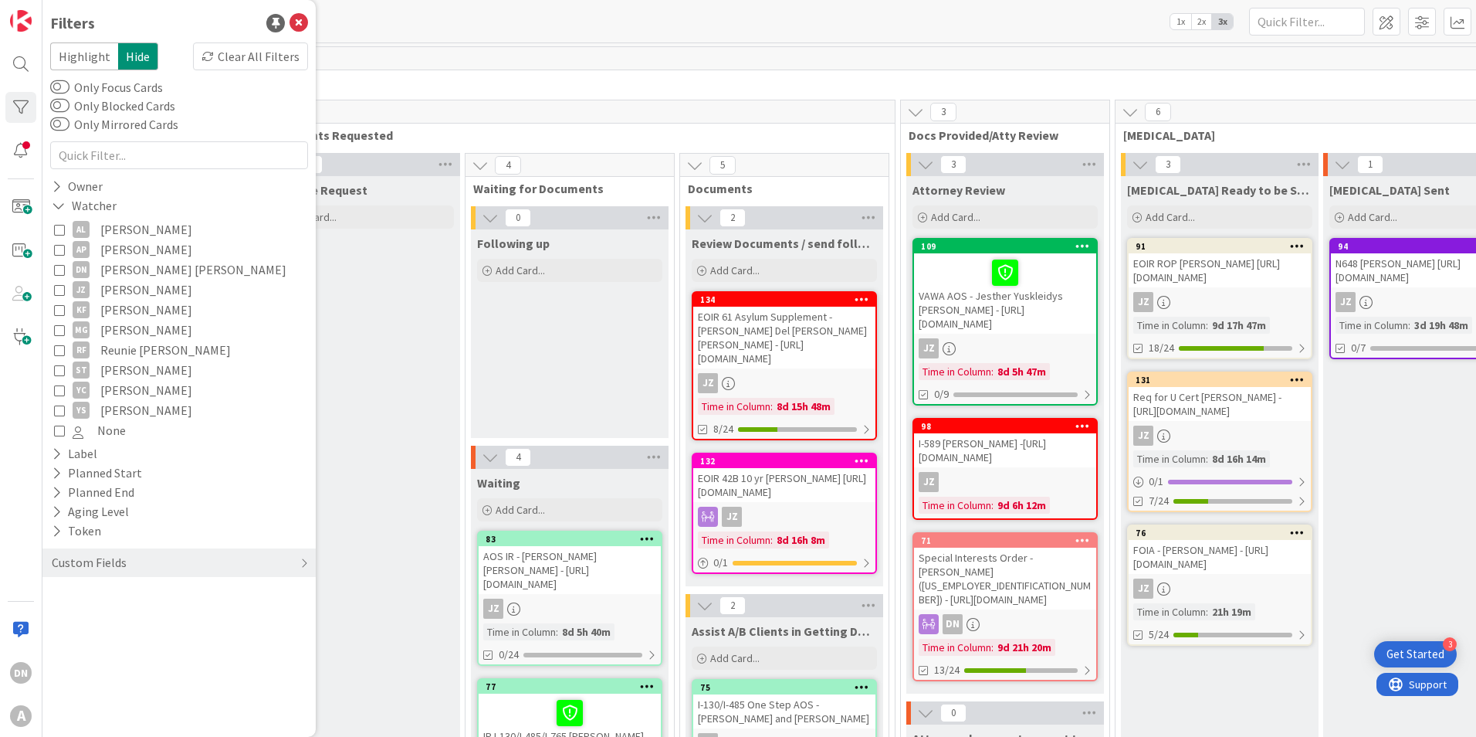
click at [53, 231] on div "AL [PERSON_NAME] AP [PERSON_NAME] DN [PERSON_NAME] [PERSON_NAME] [PERSON_NAME] …" at bounding box center [179, 329] width 258 height 229
click at [56, 230] on icon at bounding box center [59, 229] width 11 height 11
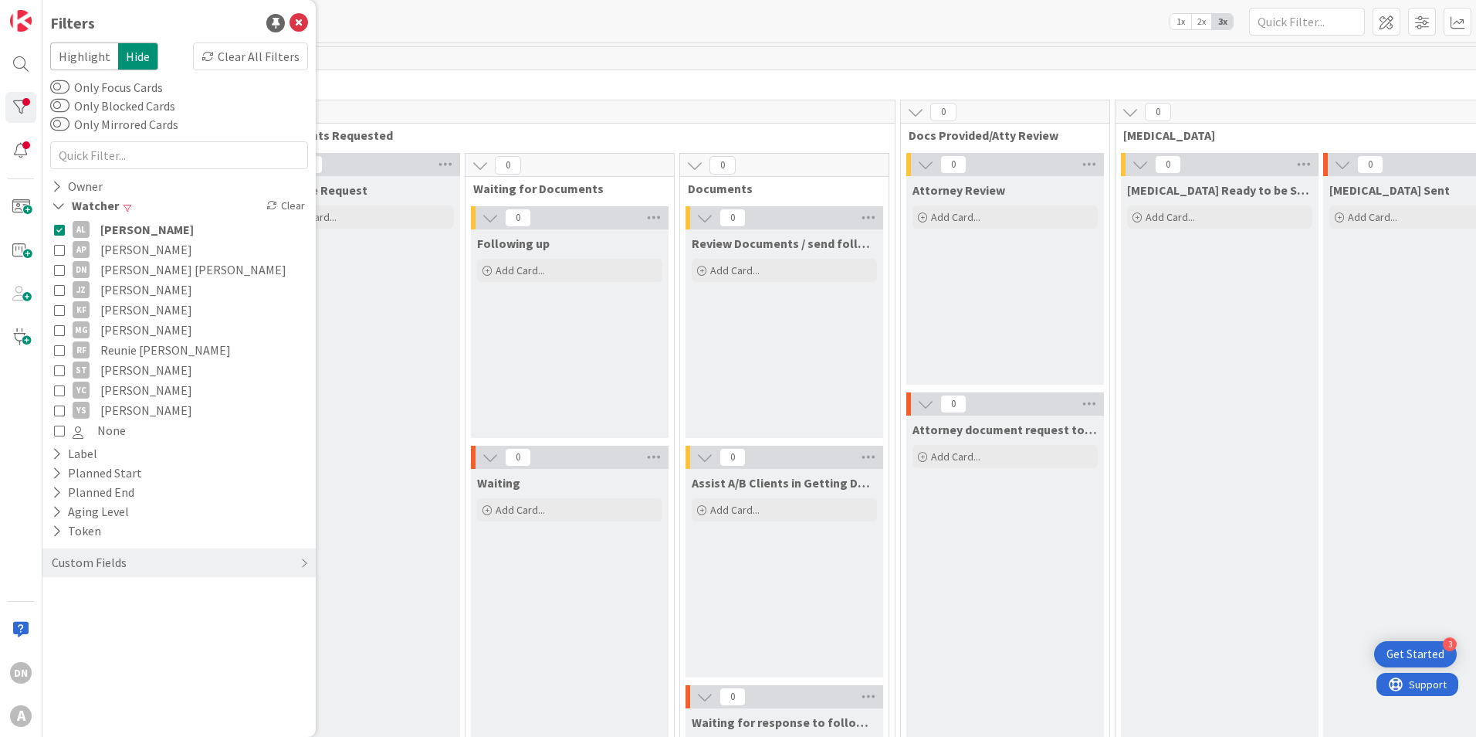
click at [476, 83] on span "Intake" at bounding box center [1290, 81] width 2468 height 15
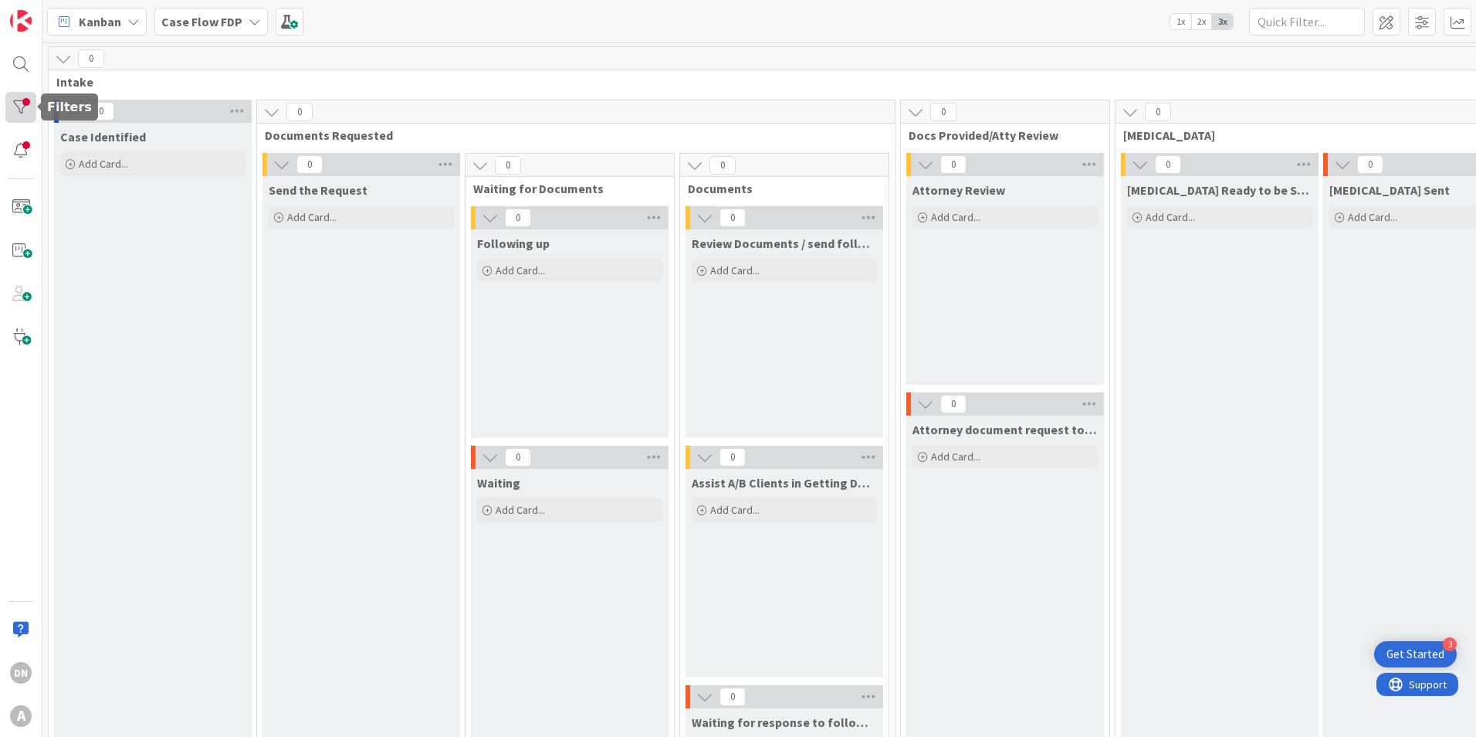
click at [17, 102] on div at bounding box center [20, 107] width 31 height 31
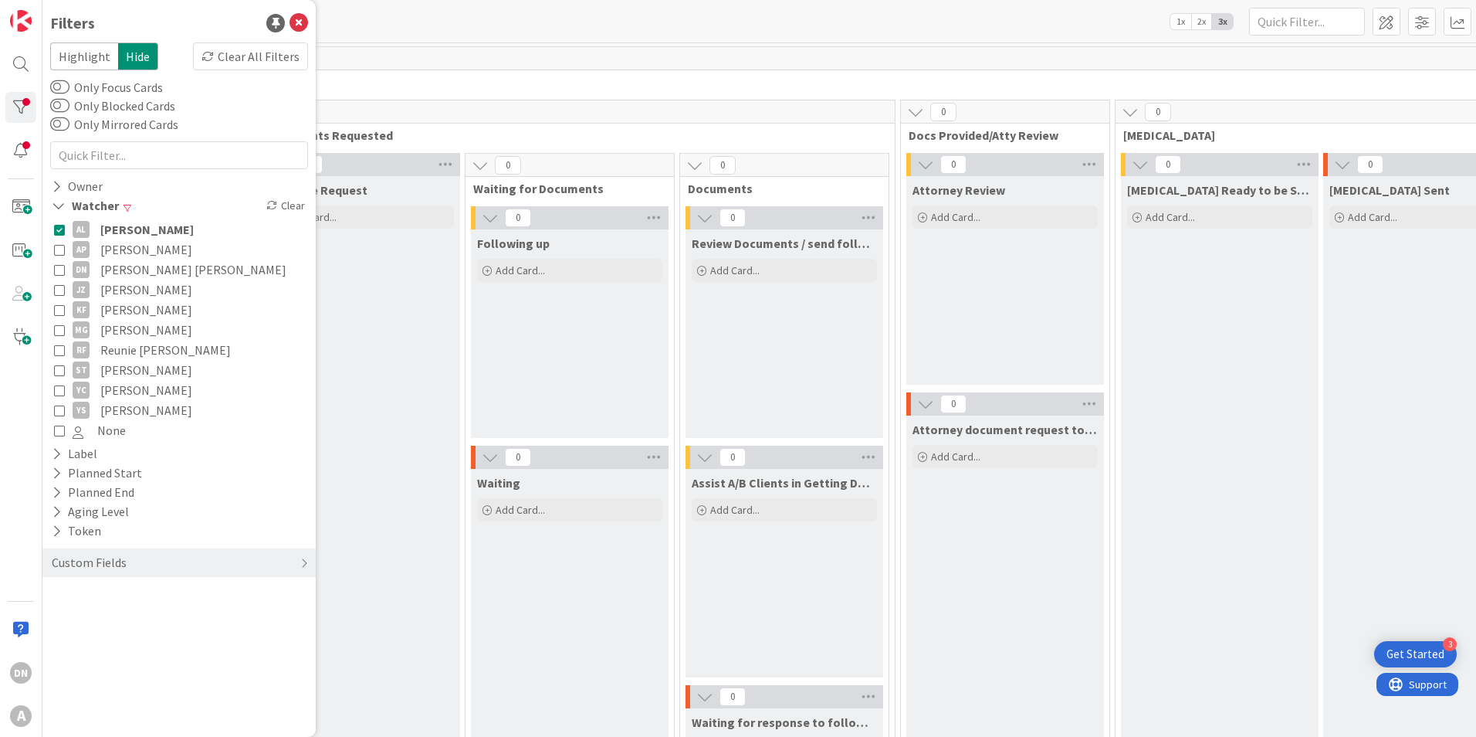
click at [60, 227] on icon at bounding box center [59, 229] width 11 height 11
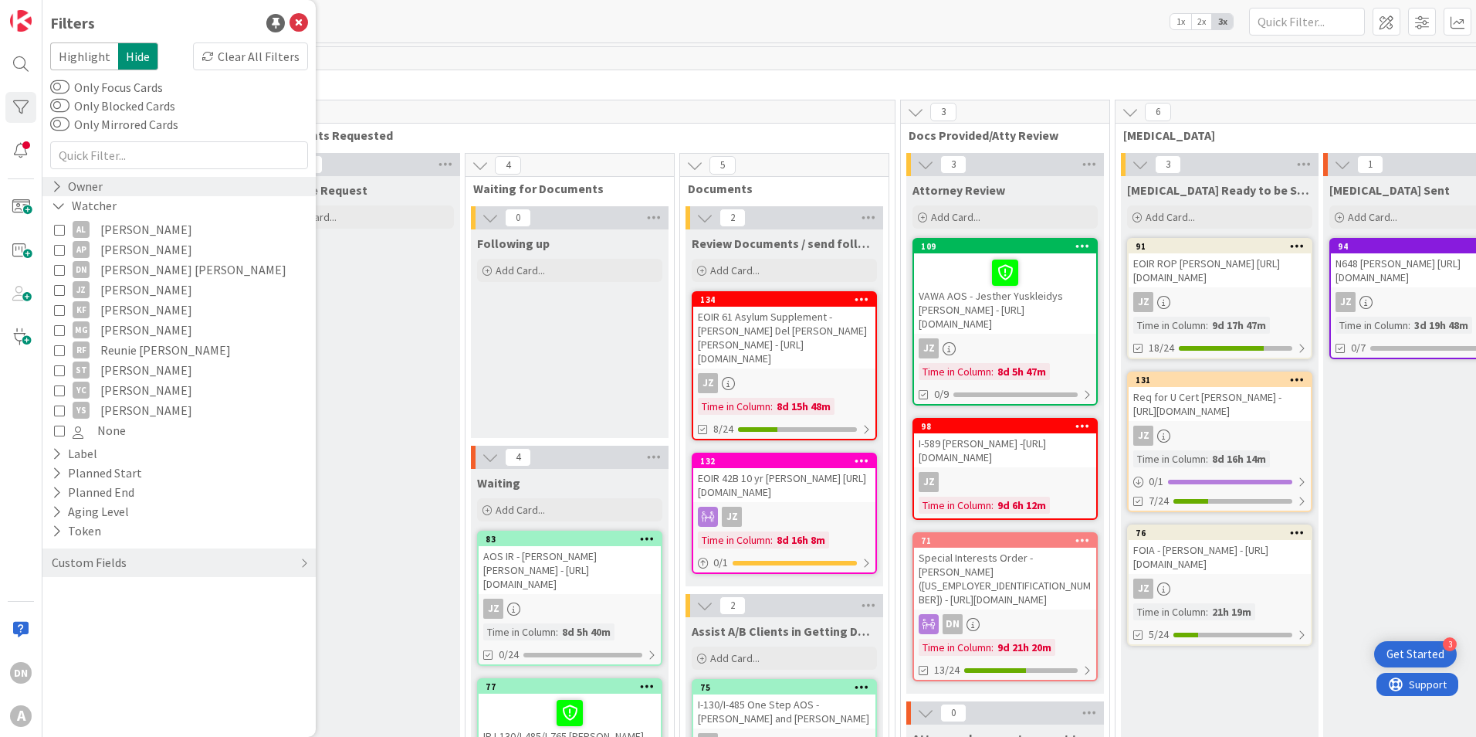
click at [56, 181] on icon at bounding box center [57, 186] width 10 height 13
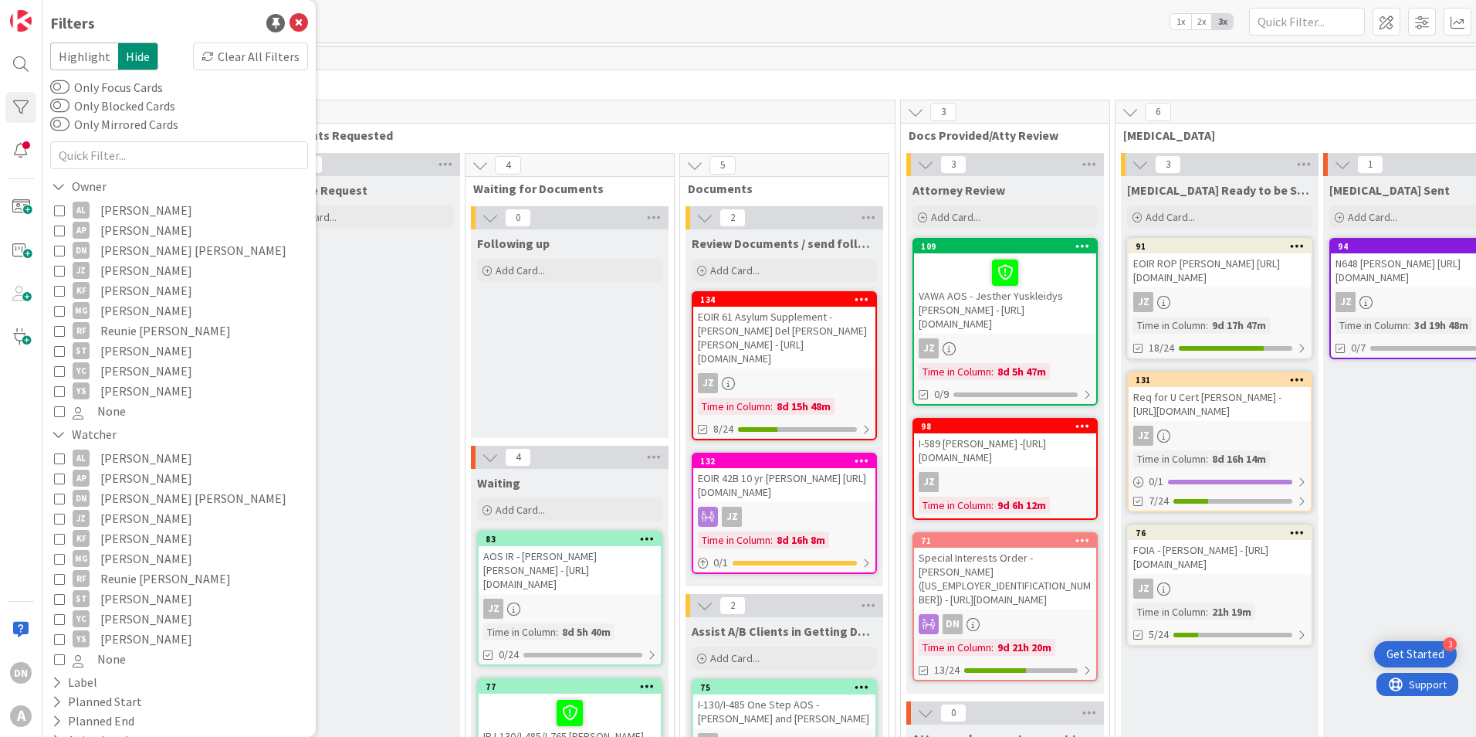
click at [59, 208] on icon at bounding box center [59, 210] width 11 height 11
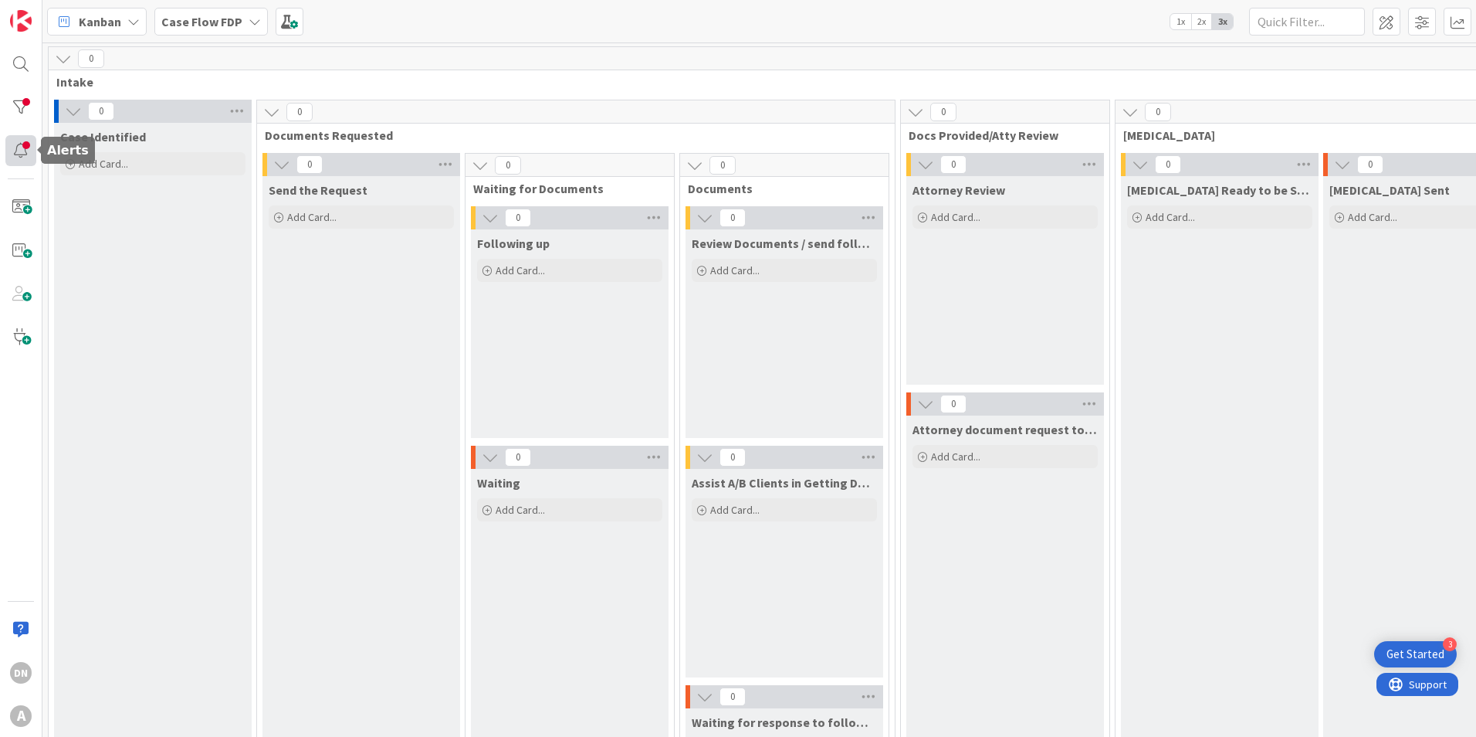
click at [22, 147] on div at bounding box center [20, 150] width 31 height 31
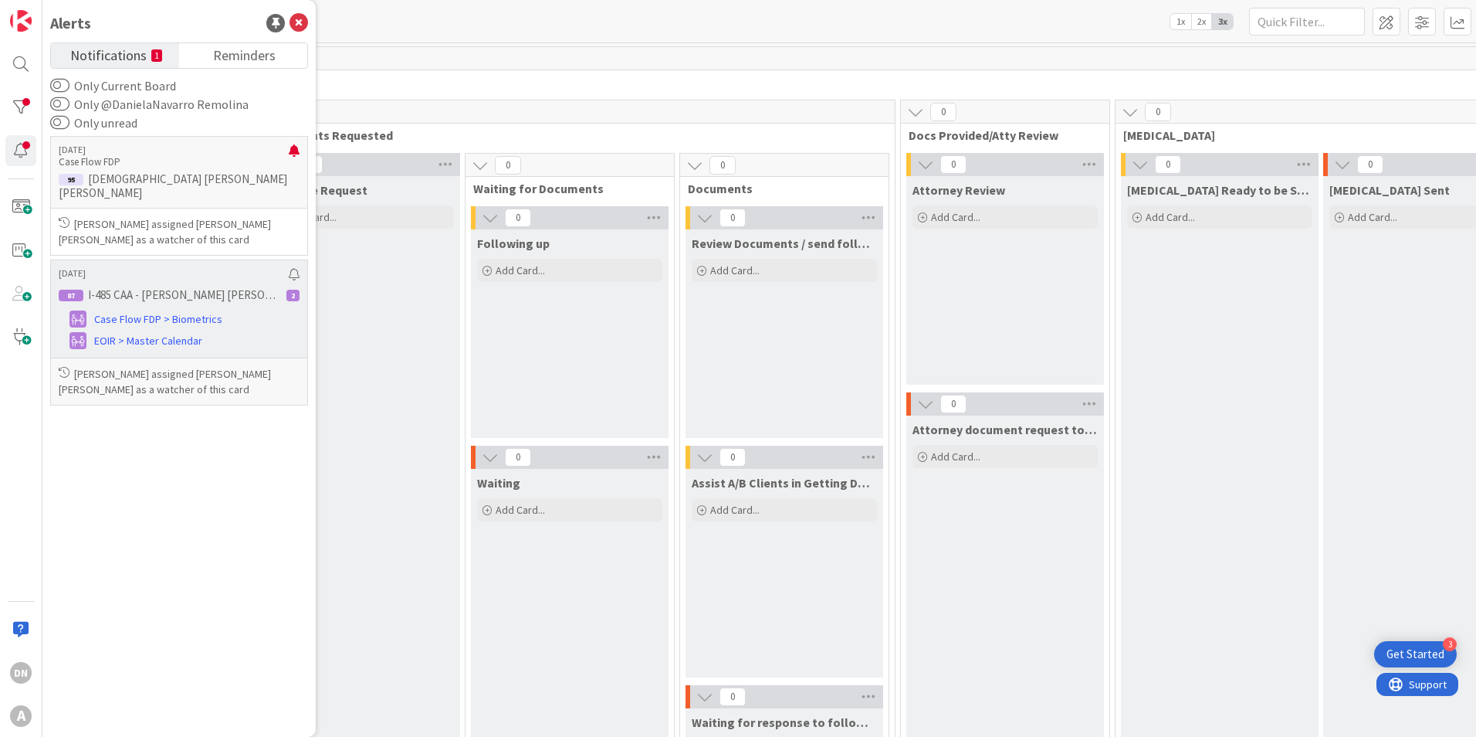
click at [250, 358] on div "[PERSON_NAME] assigned [PERSON_NAME] [PERSON_NAME] as a watcher of this card" at bounding box center [179, 381] width 256 height 46
click at [171, 288] on p "I-485 CAA - [PERSON_NAME] [PERSON_NAME] Quero" at bounding box center [182, 295] width 189 height 14
click at [182, 216] on p "[PERSON_NAME] assigned [PERSON_NAME] [PERSON_NAME] as a watcher of this card" at bounding box center [179, 231] width 241 height 31
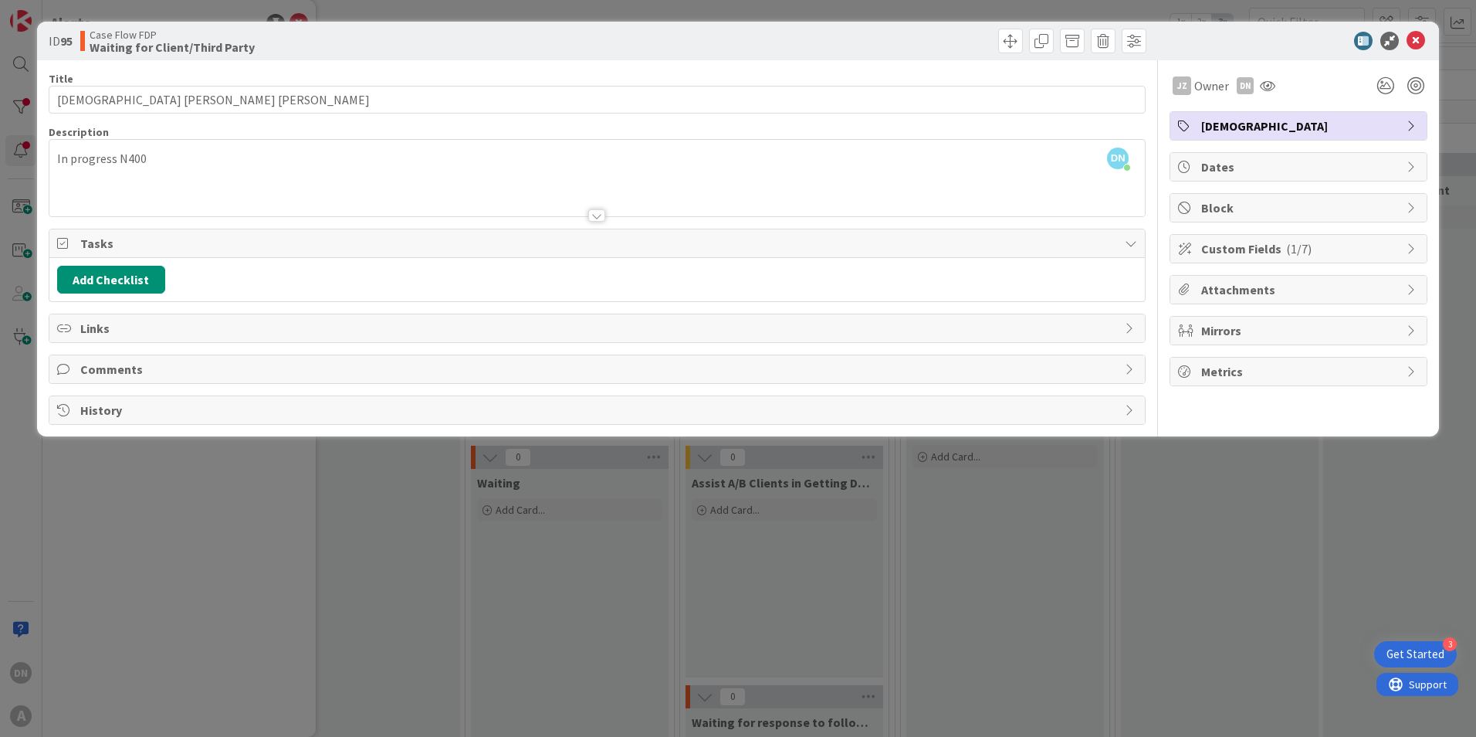
click at [178, 159] on div "DN [PERSON_NAME] [PERSON_NAME] just joined In progress N400" at bounding box center [597, 178] width 1096 height 76
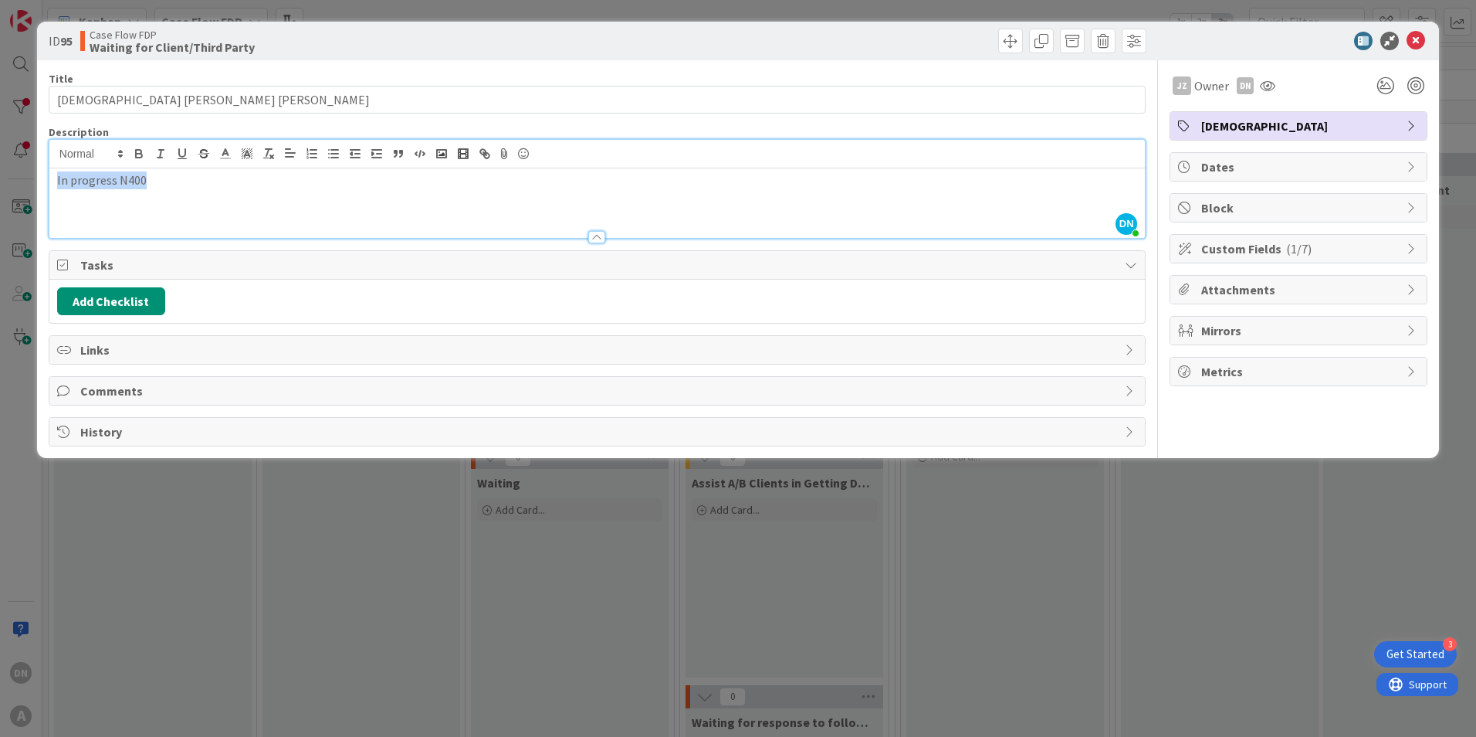
drag, startPoint x: 194, startPoint y: 181, endPoint x: 29, endPoint y: 185, distance: 164.5
click at [29, 185] on div "ID 95 Case Flow FDP Waiting for Client/Third Party Title 28 / 128 [DEMOGRAPHIC_…" at bounding box center [738, 368] width 1476 height 737
click at [455, 259] on span "Tasks" at bounding box center [598, 265] width 1037 height 19
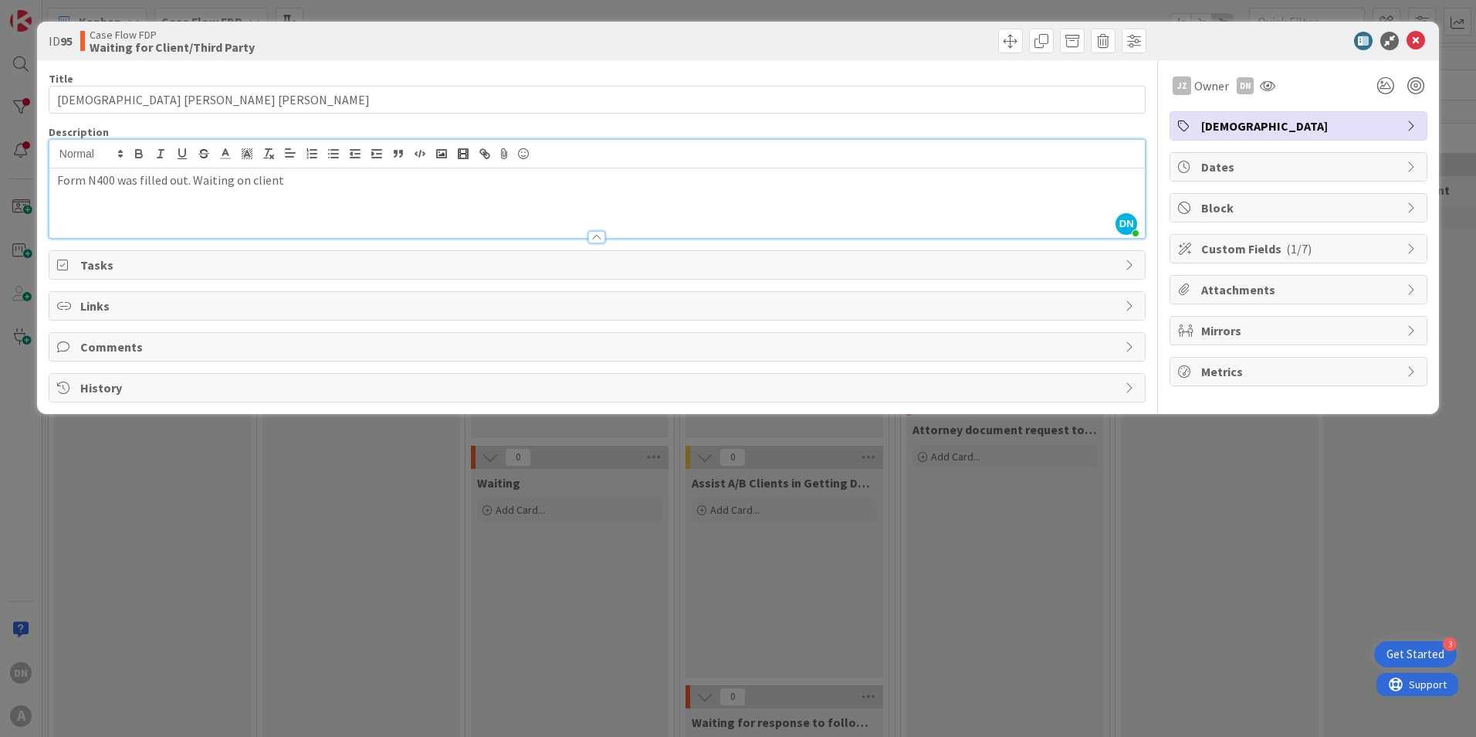
click at [793, 70] on div "Title 28 / 128 [DEMOGRAPHIC_DATA] [PERSON_NAME] [PERSON_NAME] Description DN [P…" at bounding box center [597, 231] width 1097 height 342
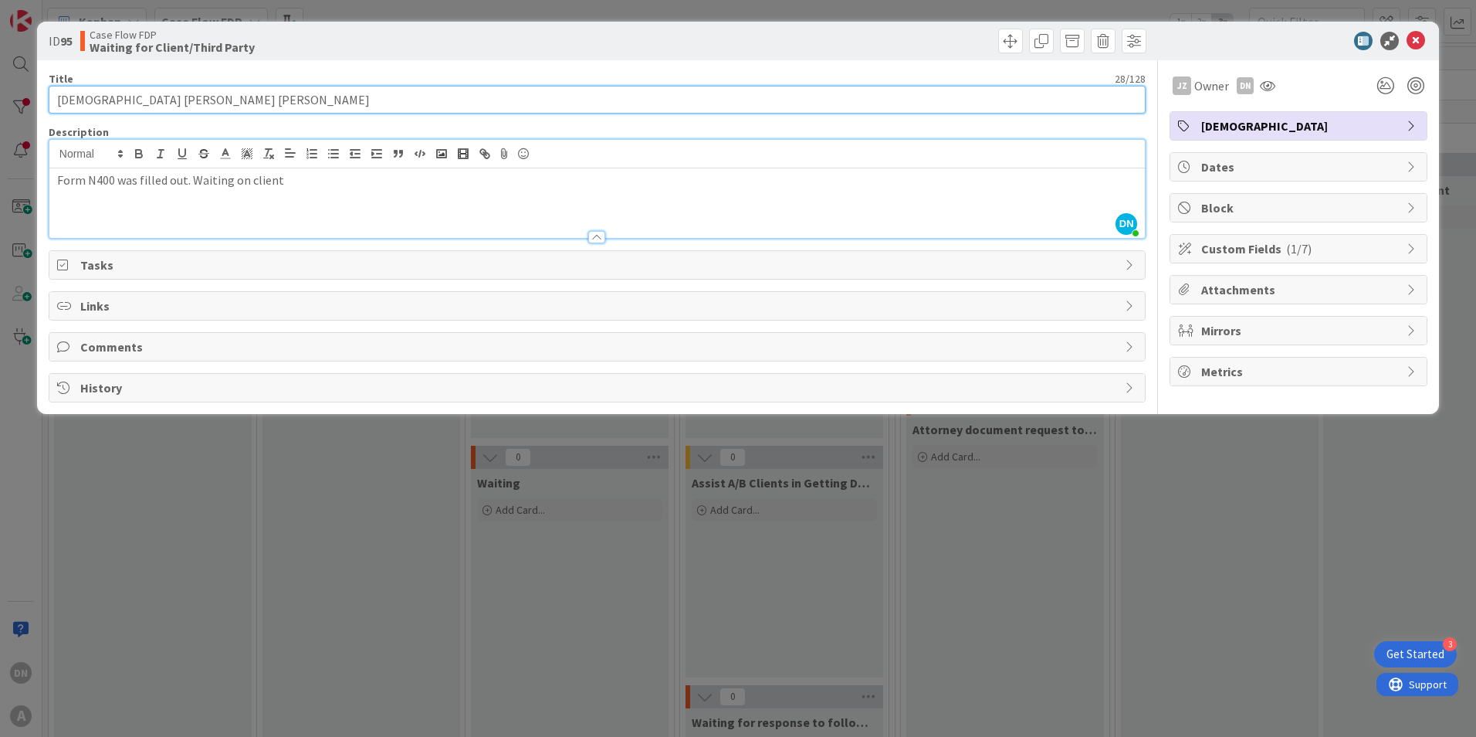
click at [221, 100] on input "[DEMOGRAPHIC_DATA] [PERSON_NAME] [PERSON_NAME]" at bounding box center [597, 100] width 1097 height 28
drag, startPoint x: 86, startPoint y: 100, endPoint x: 44, endPoint y: 96, distance: 41.9
click at [44, 96] on div "ID 95 Case Flow FDP Waiting for Client/Third Party Title 28 / 128 [DEMOGRAPHIC_…" at bounding box center [738, 218] width 1402 height 392
type input "[DEMOGRAPHIC_DATA] [PERSON_NAME] [PERSON_NAME]"
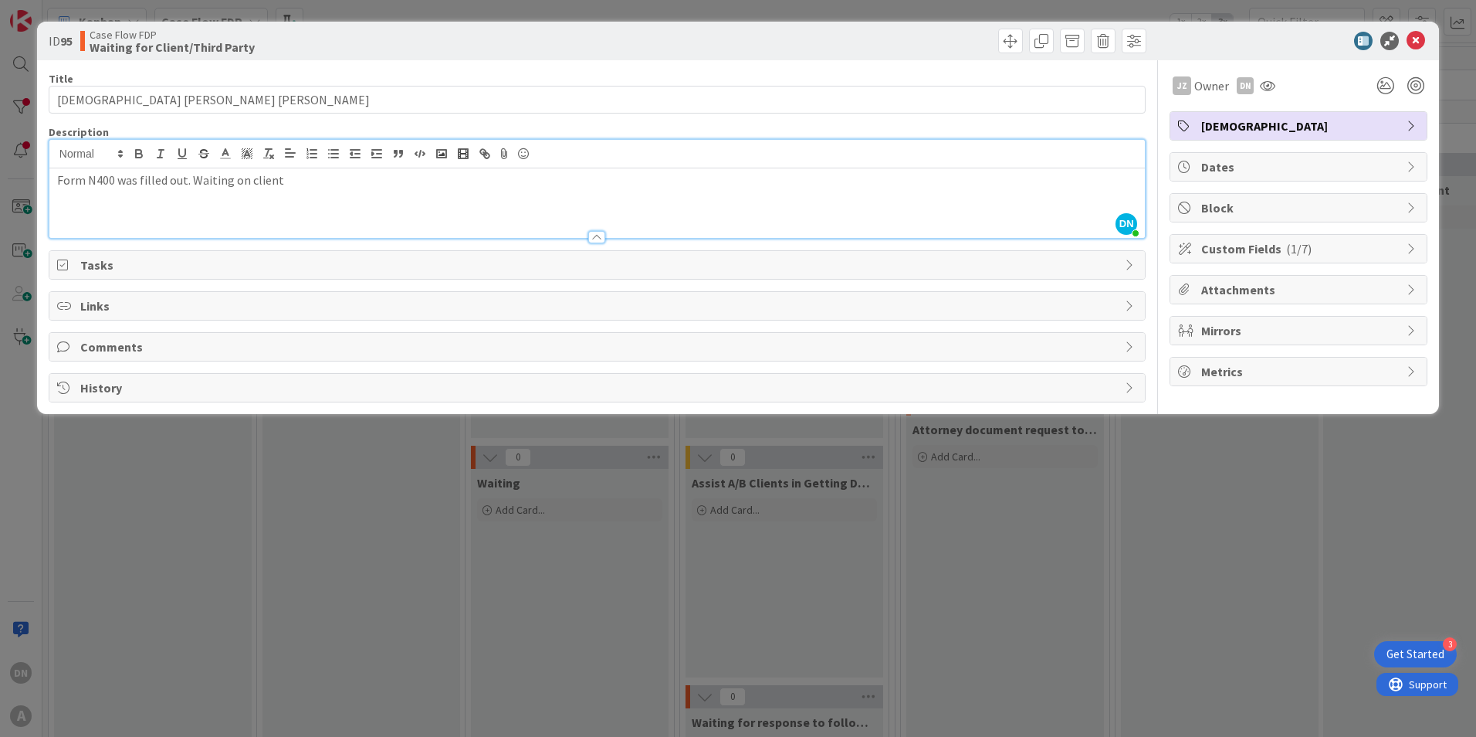
click at [266, 74] on div "Title 28 / 128" at bounding box center [597, 79] width 1097 height 14
click at [1415, 44] on icon at bounding box center [1416, 41] width 19 height 19
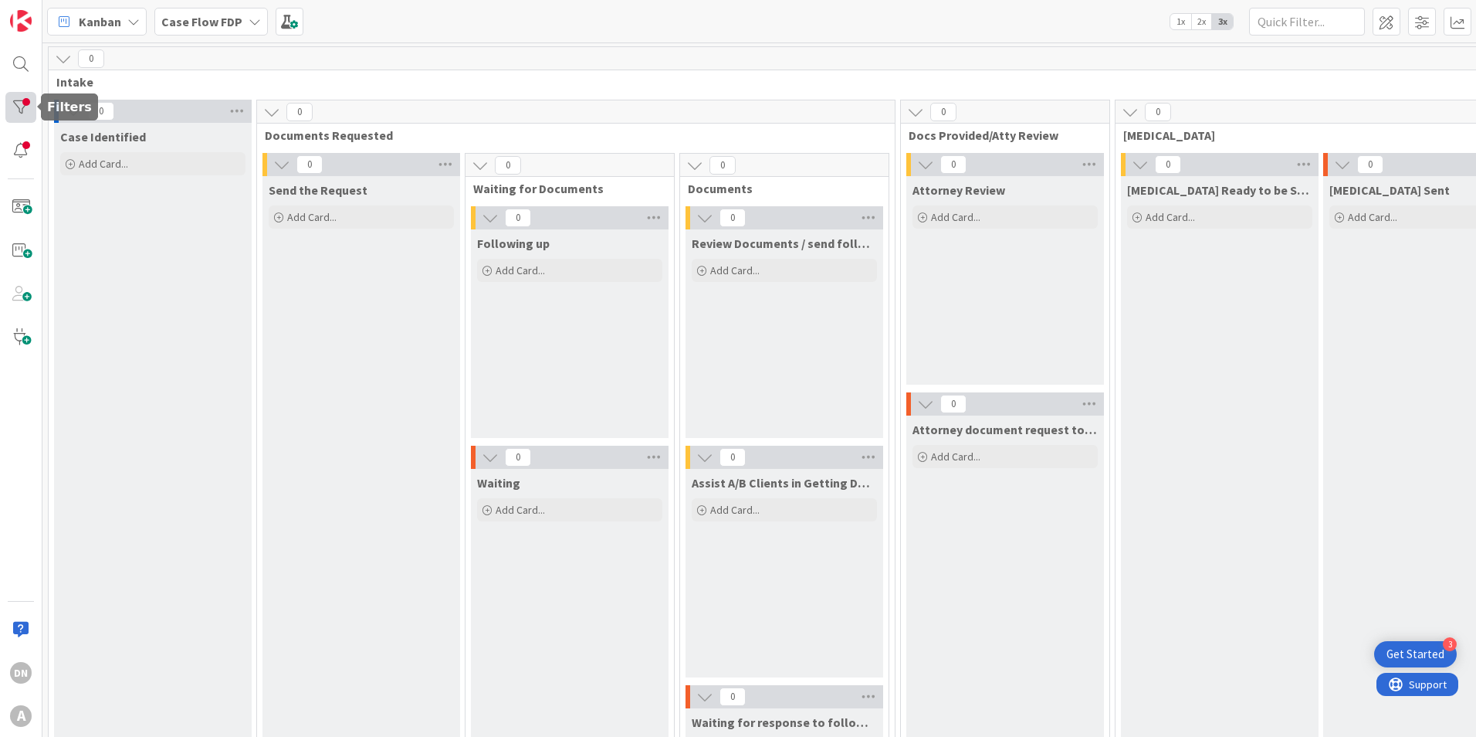
click at [28, 105] on div at bounding box center [20, 107] width 31 height 31
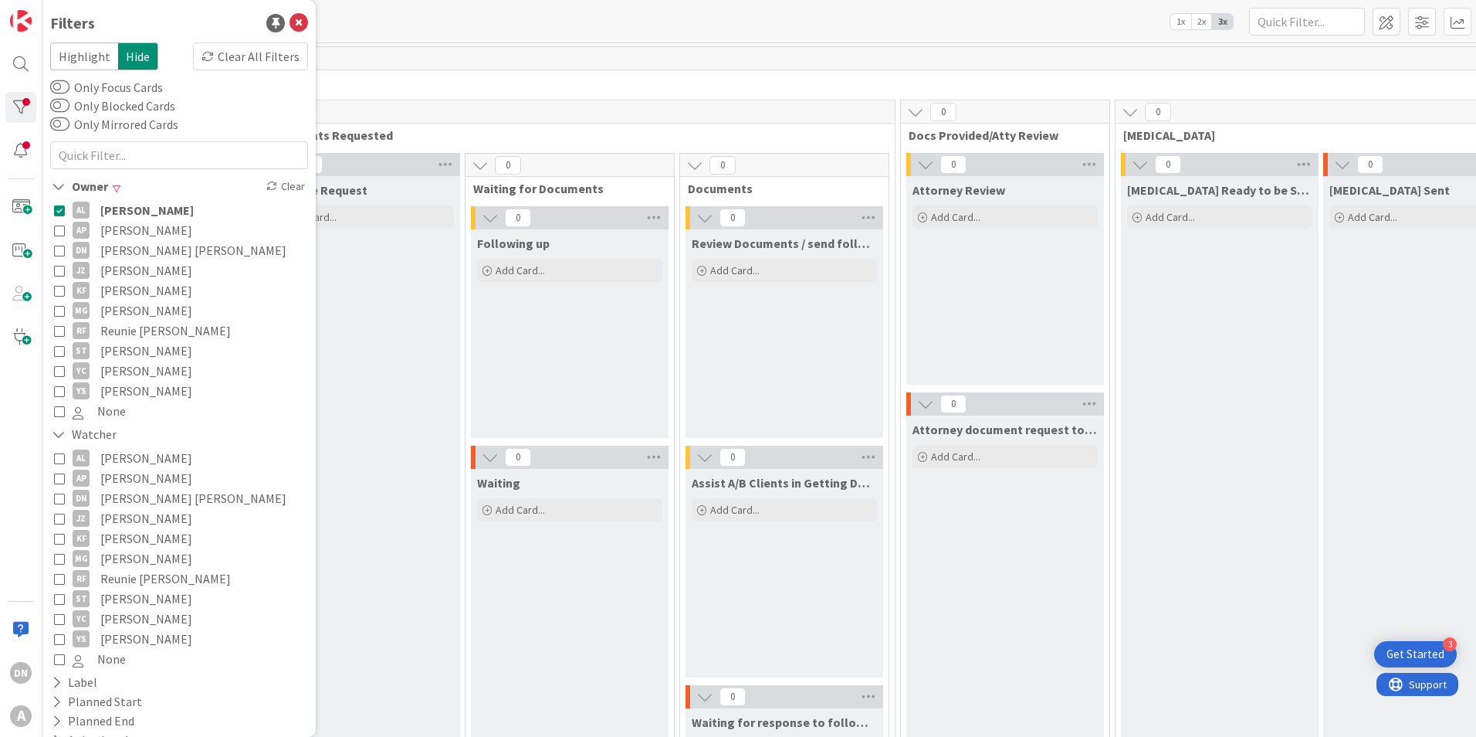
click at [57, 208] on icon at bounding box center [59, 210] width 11 height 11
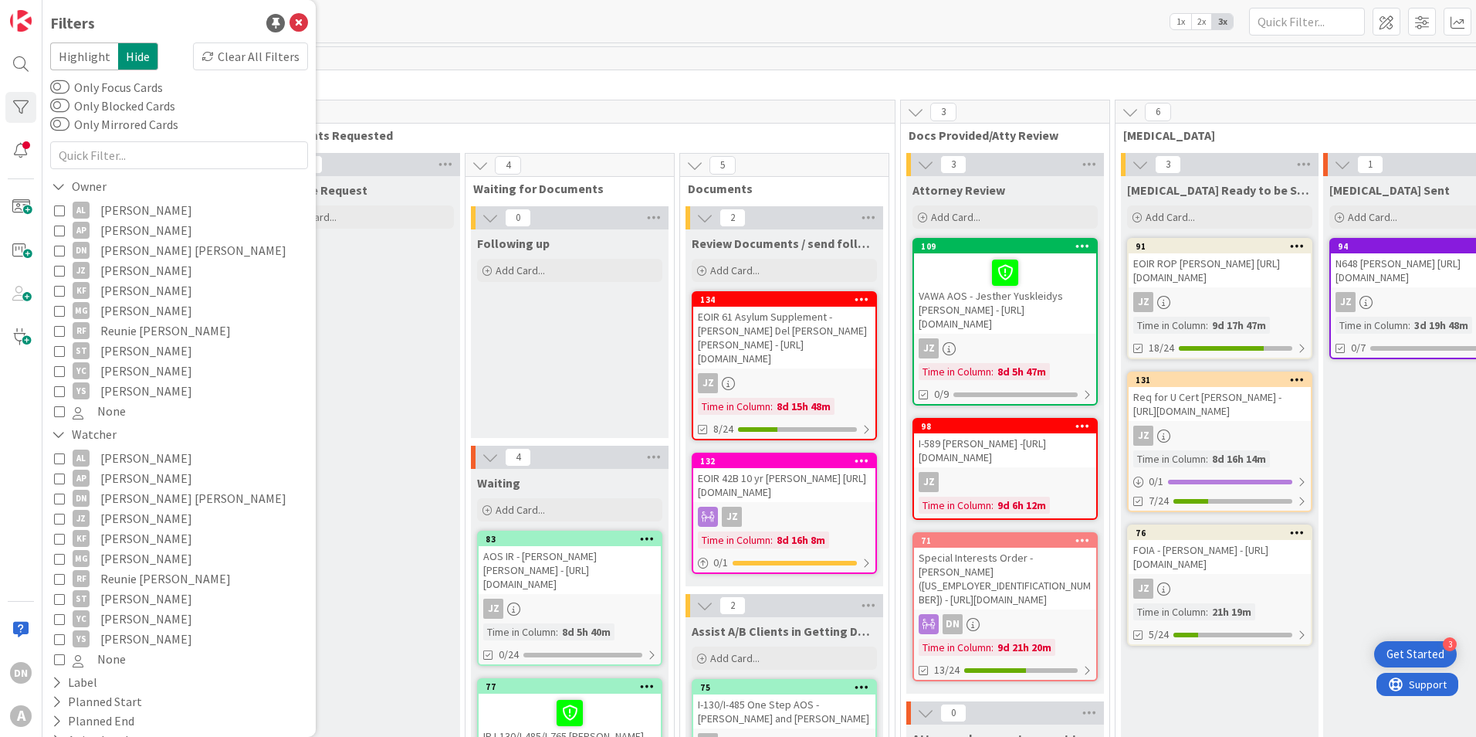
click at [55, 497] on icon at bounding box center [59, 498] width 11 height 11
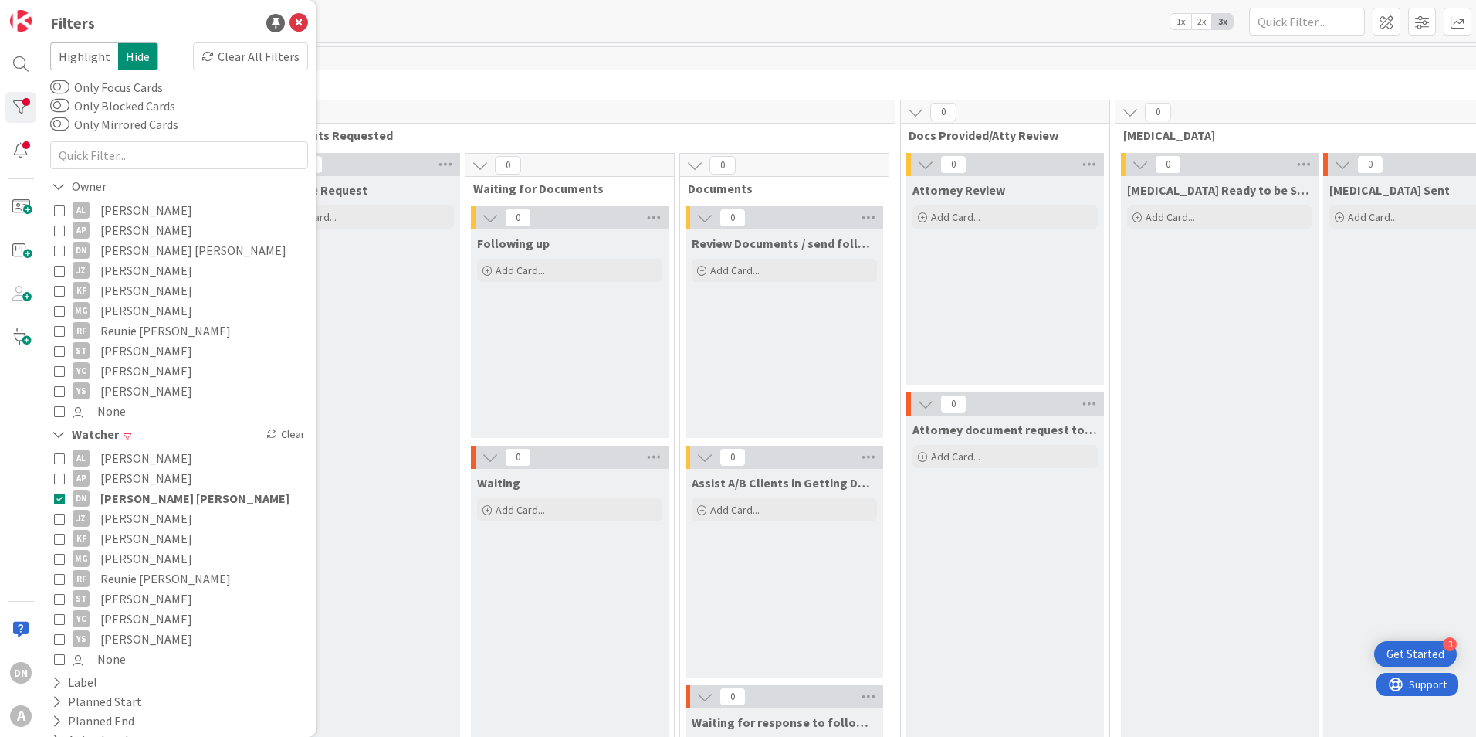
click at [379, 28] on div "Kanban Case Flow FDP 1x 2x 3x Kanban Options Card ID Time in Column Planned Dat…" at bounding box center [759, 21] width 1434 height 42
